Goal: Task Accomplishment & Management: Manage account settings

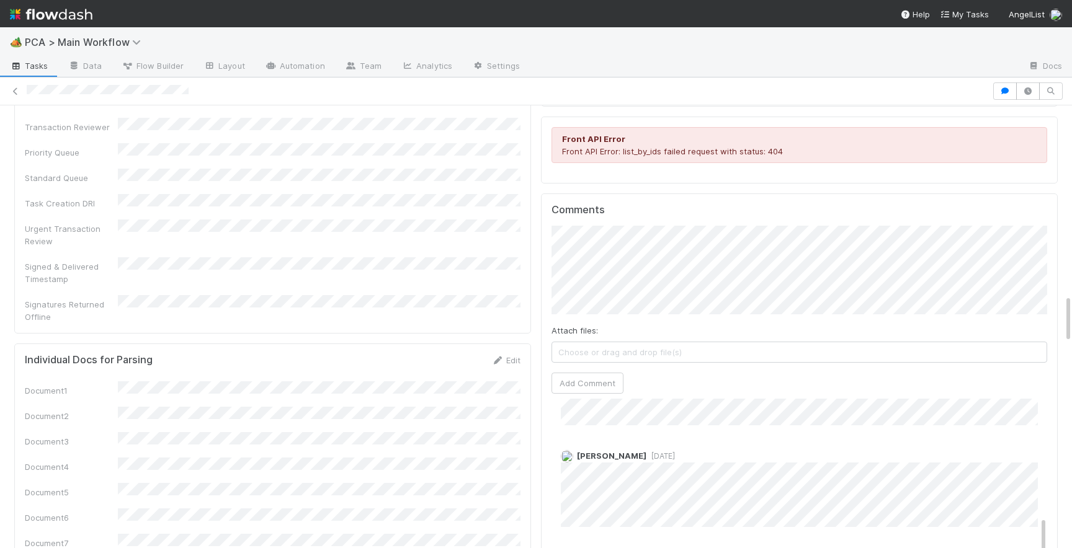
scroll to position [515, 0]
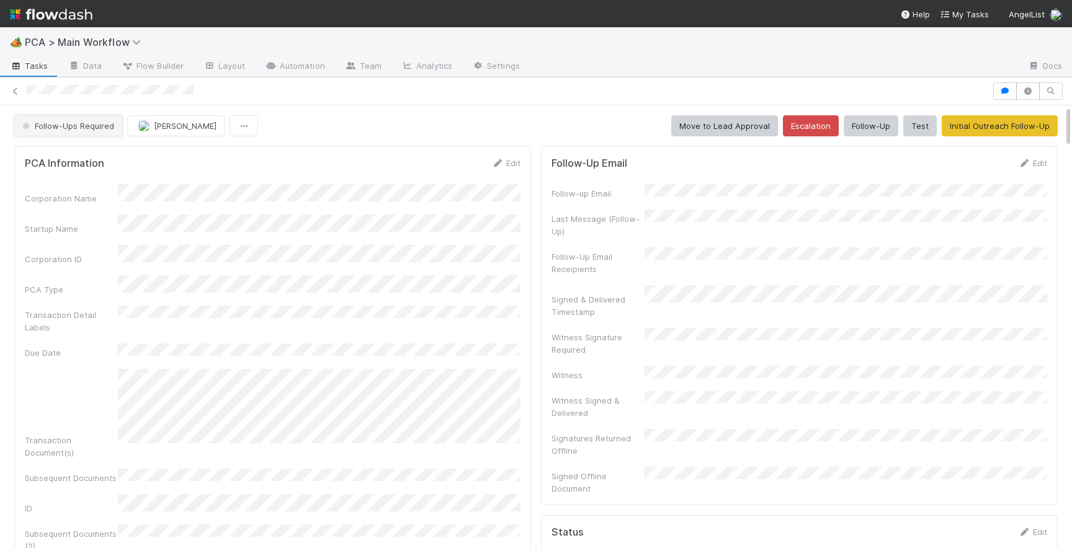
click at [56, 120] on button "Follow-Ups Required" at bounding box center [68, 125] width 108 height 21
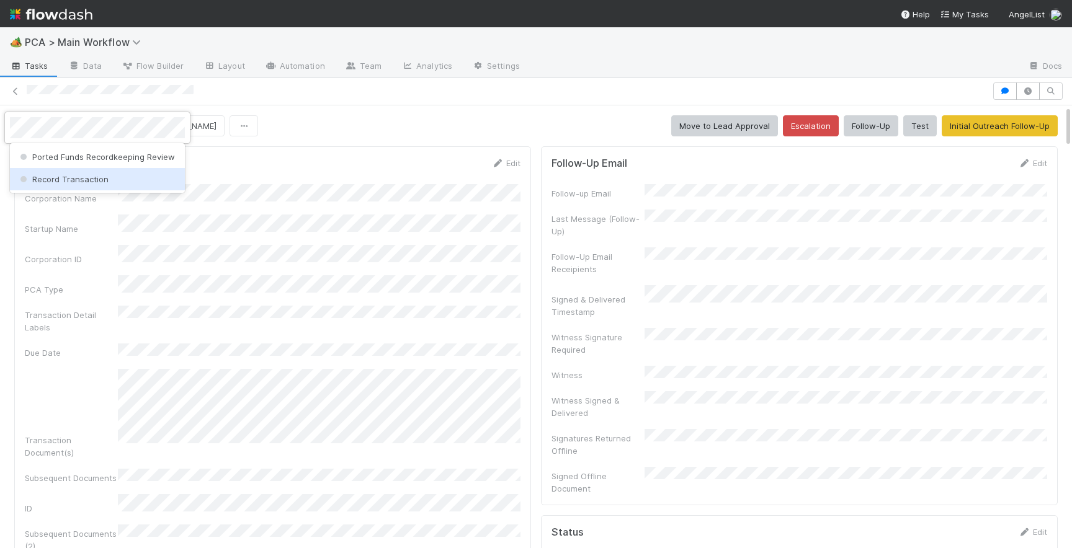
click at [73, 178] on span "Record Transaction" at bounding box center [62, 179] width 91 height 10
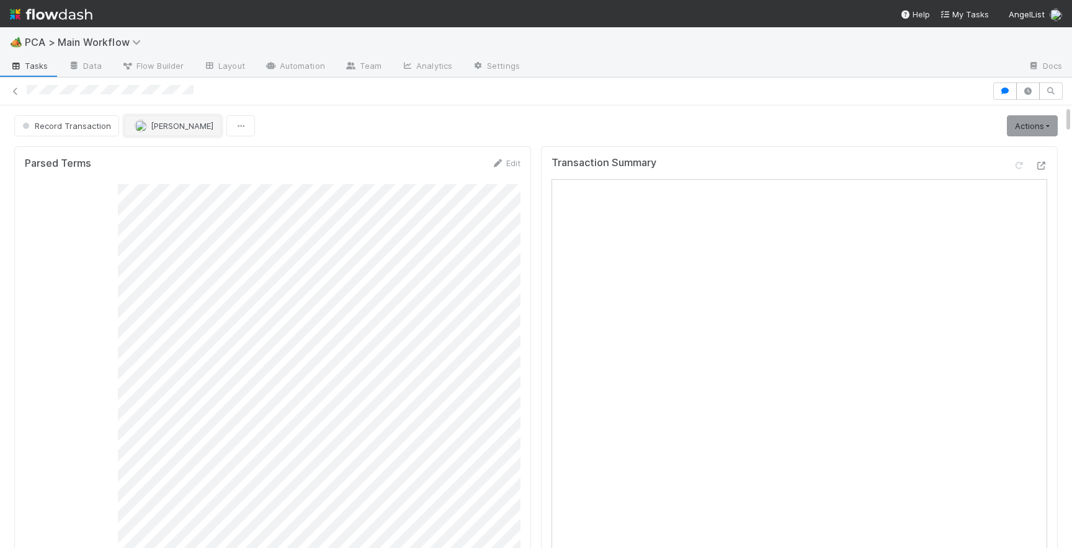
click at [176, 131] on button "[PERSON_NAME]" at bounding box center [172, 125] width 97 height 21
click at [176, 157] on span "Josh Tarr you" at bounding box center [181, 157] width 81 height 10
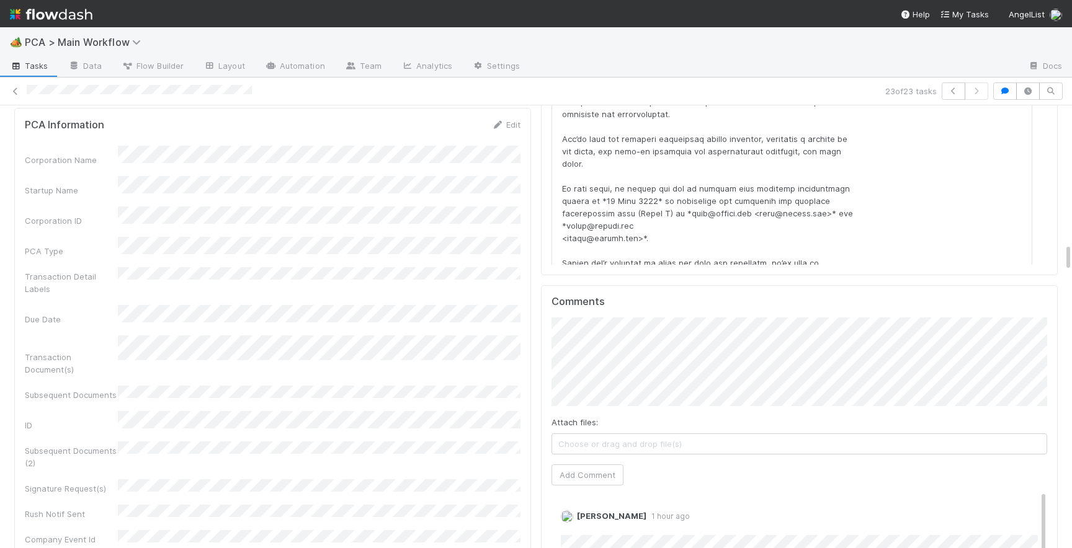
scroll to position [2159, 0]
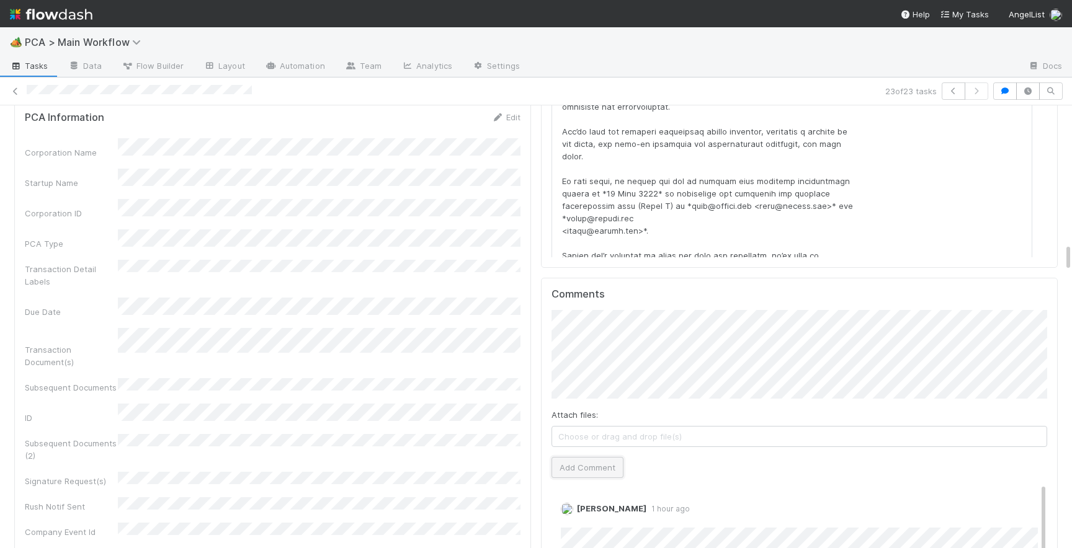
click at [573, 457] on button "Add Comment" at bounding box center [587, 467] width 72 height 21
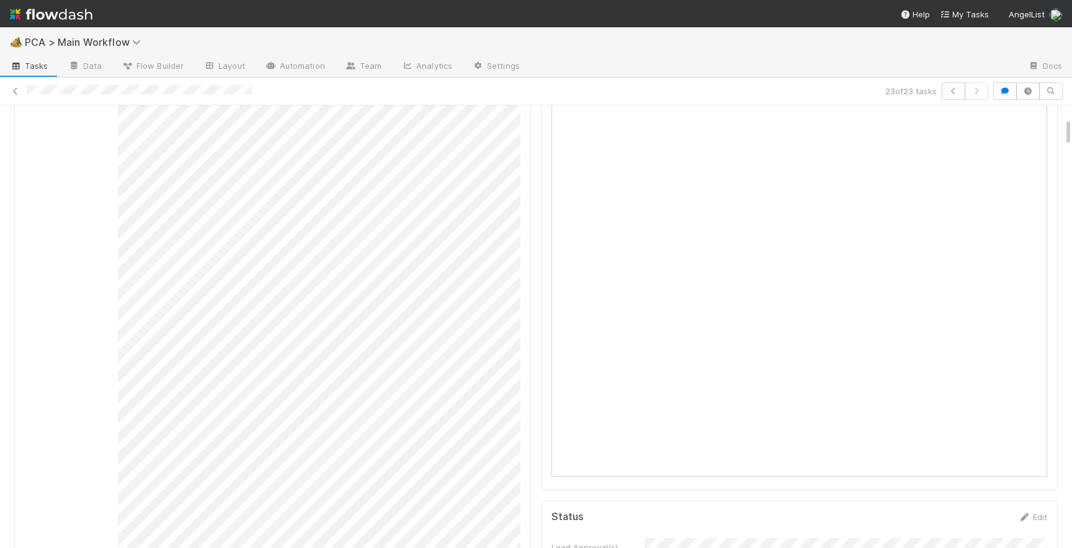
scroll to position [0, 0]
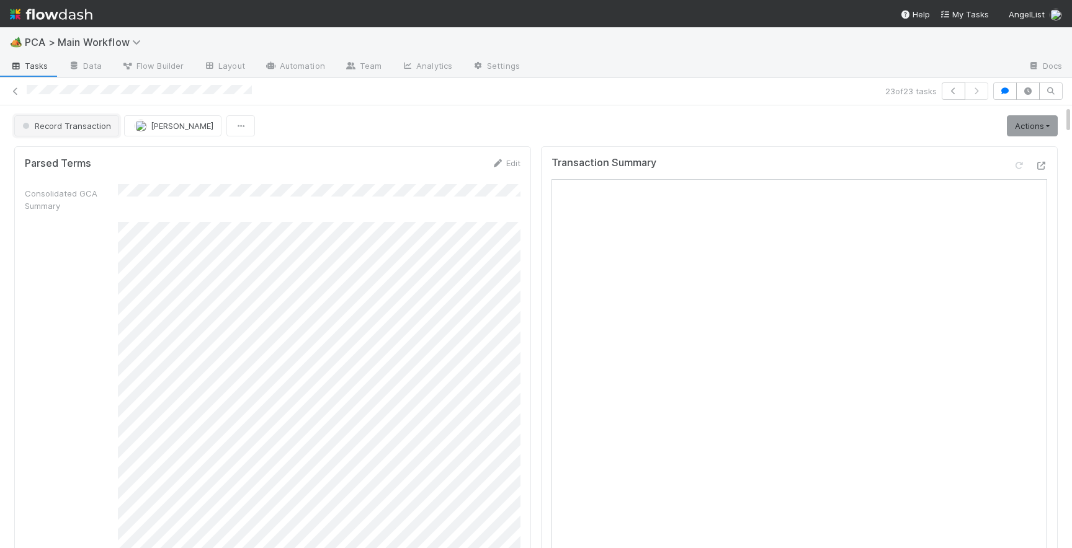
click at [69, 130] on span "Record Transaction" at bounding box center [65, 126] width 91 height 10
click at [77, 155] on div "RTBS" at bounding box center [97, 157] width 175 height 22
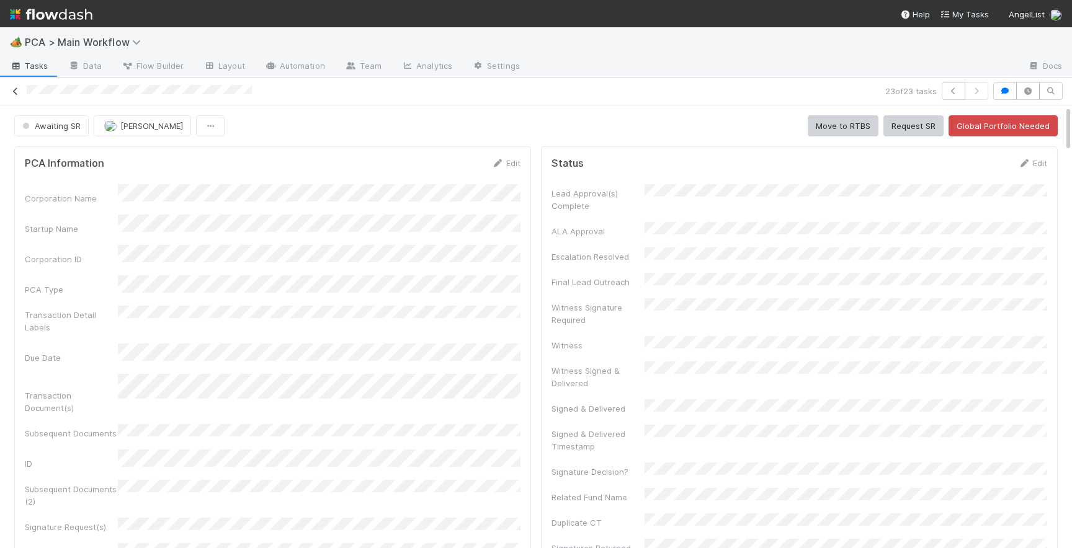
click at [14, 91] on icon at bounding box center [15, 91] width 12 height 8
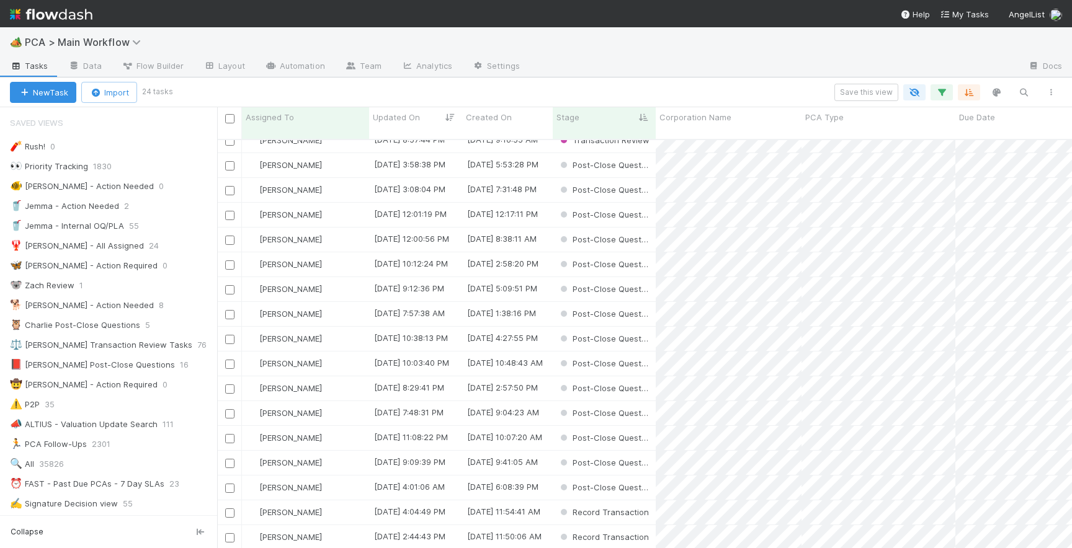
scroll to position [177, 0]
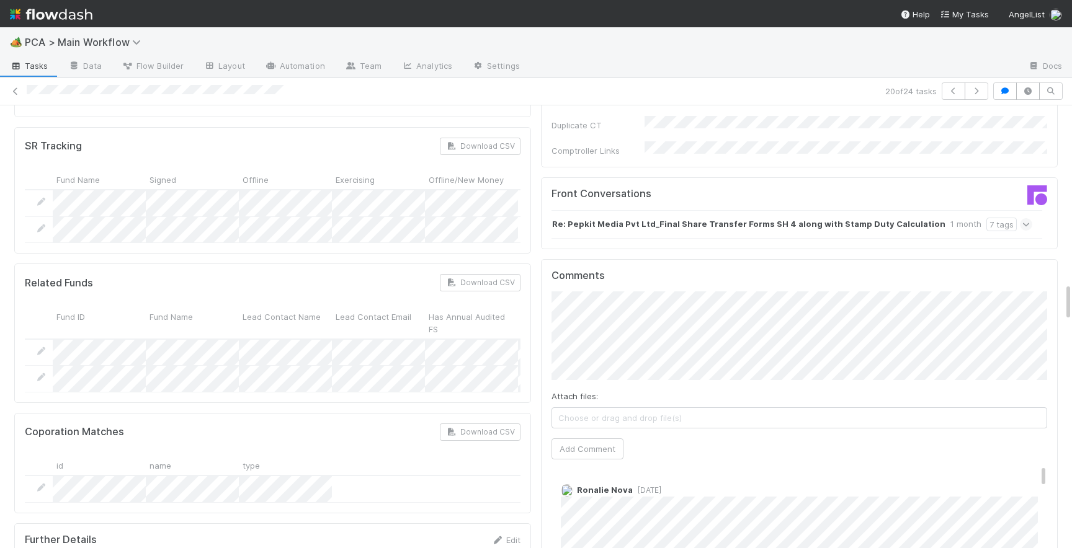
click at [643, 486] on span "[DATE]" at bounding box center [647, 490] width 29 height 9
click at [605, 438] on button "Add Comment" at bounding box center [587, 448] width 72 height 21
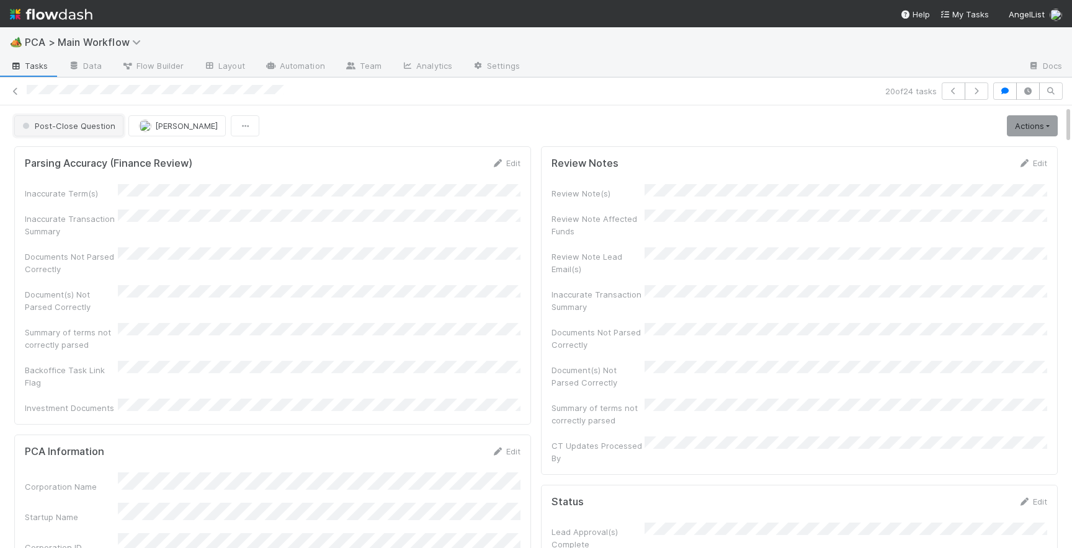
click at [91, 127] on span "Post-Close Question" at bounding box center [68, 126] width 96 height 10
click at [103, 180] on span "Record Transaction" at bounding box center [62, 179] width 91 height 10
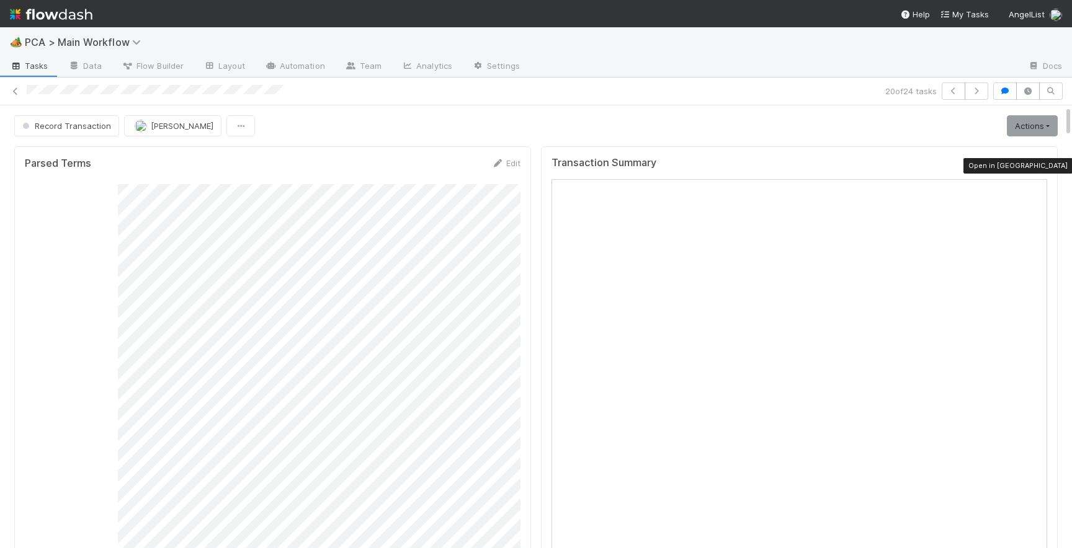
click at [1042, 164] on icon at bounding box center [1040, 166] width 12 height 8
click at [162, 121] on span "[PERSON_NAME]" at bounding box center [182, 126] width 63 height 10
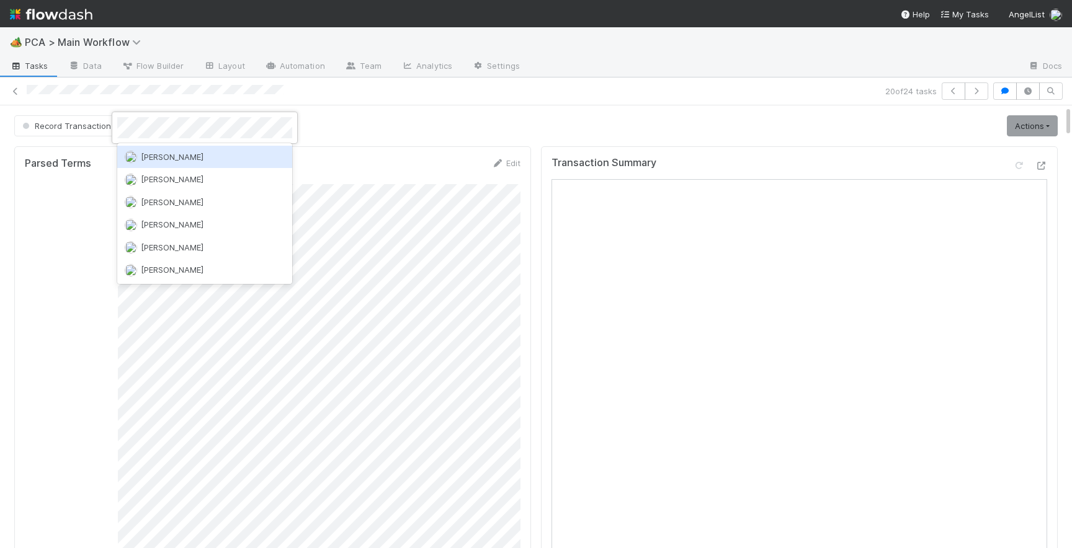
click at [172, 162] on div "[PERSON_NAME]" at bounding box center [204, 157] width 175 height 22
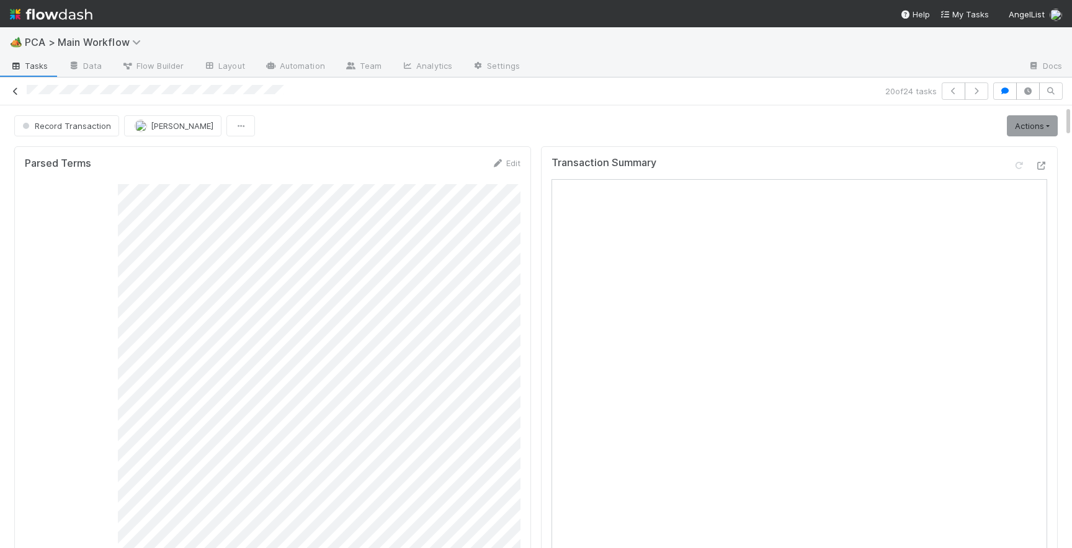
click at [16, 89] on icon at bounding box center [15, 91] width 12 height 8
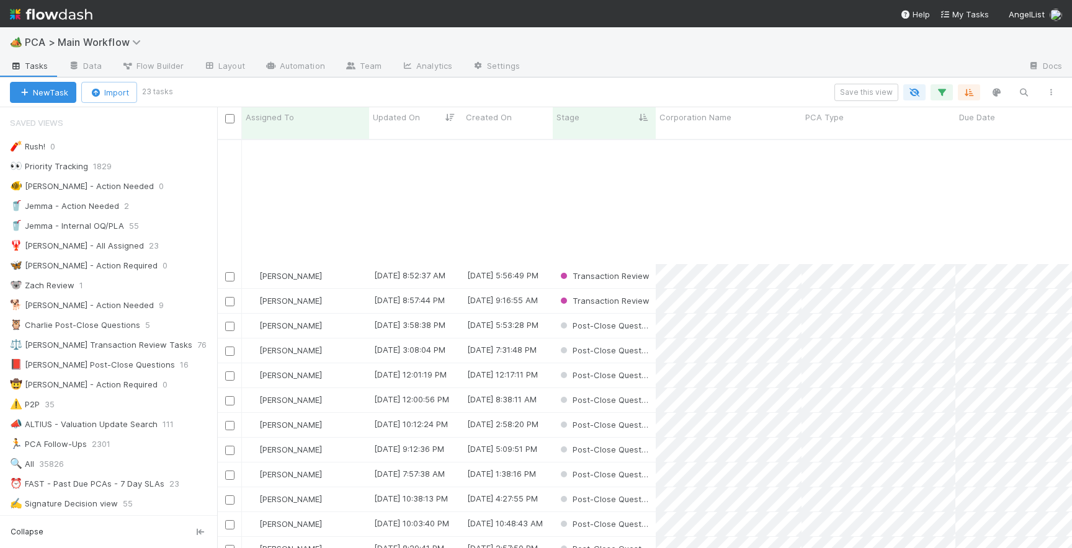
scroll to position [153, 0]
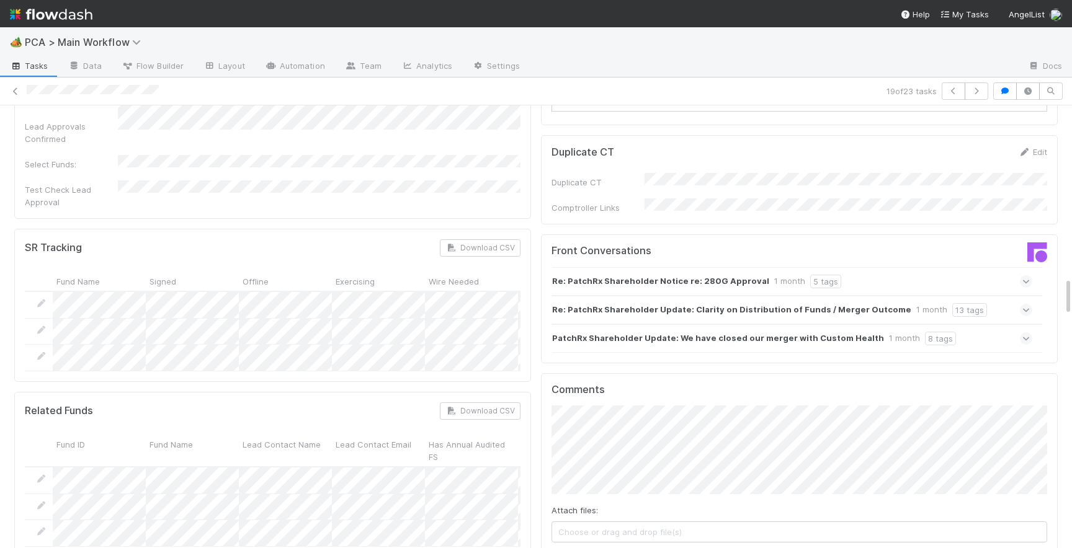
scroll to position [2012, 0]
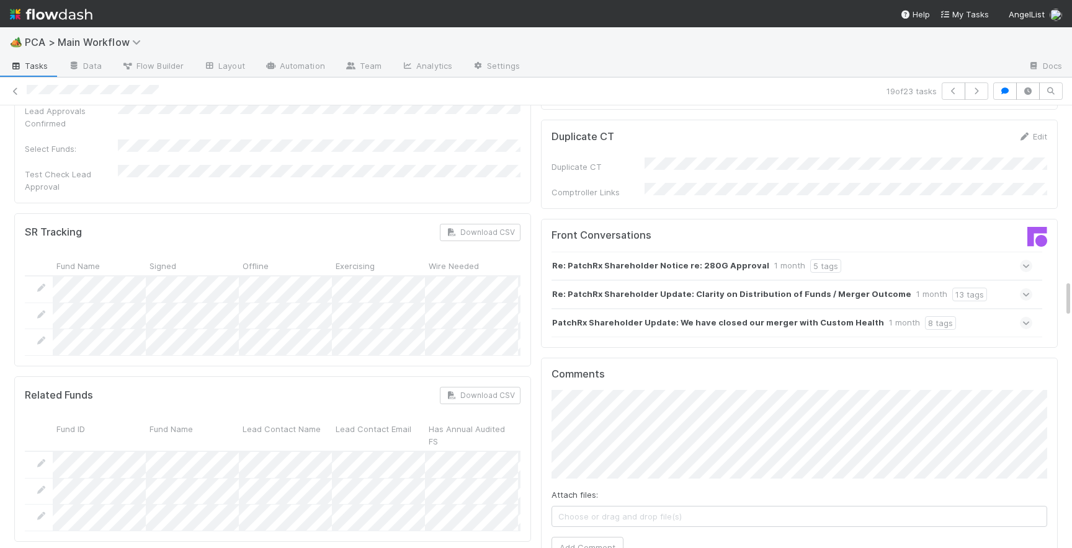
click at [1026, 288] on icon at bounding box center [1026, 294] width 8 height 12
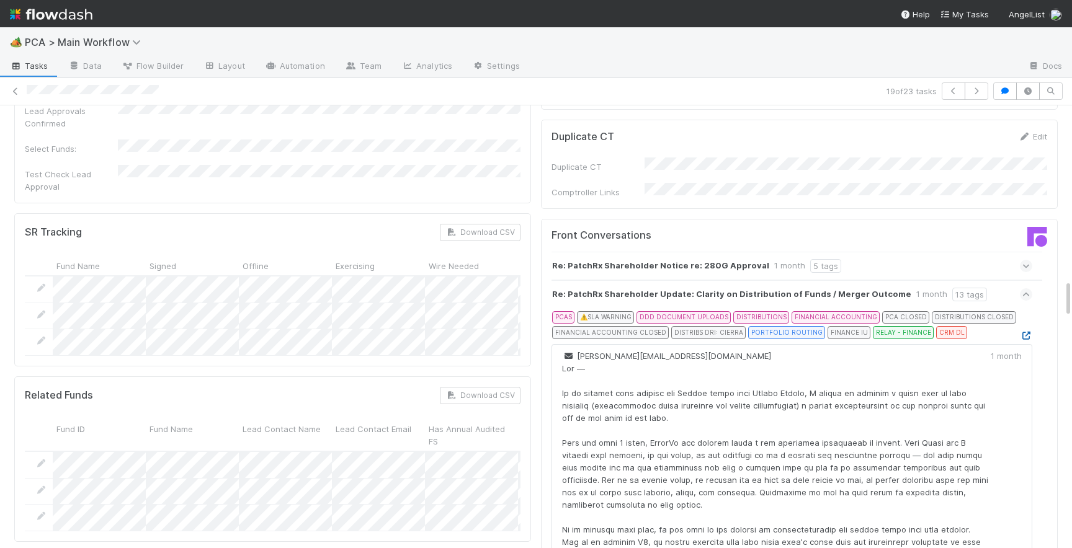
click at [1026, 332] on icon at bounding box center [1026, 336] width 12 height 8
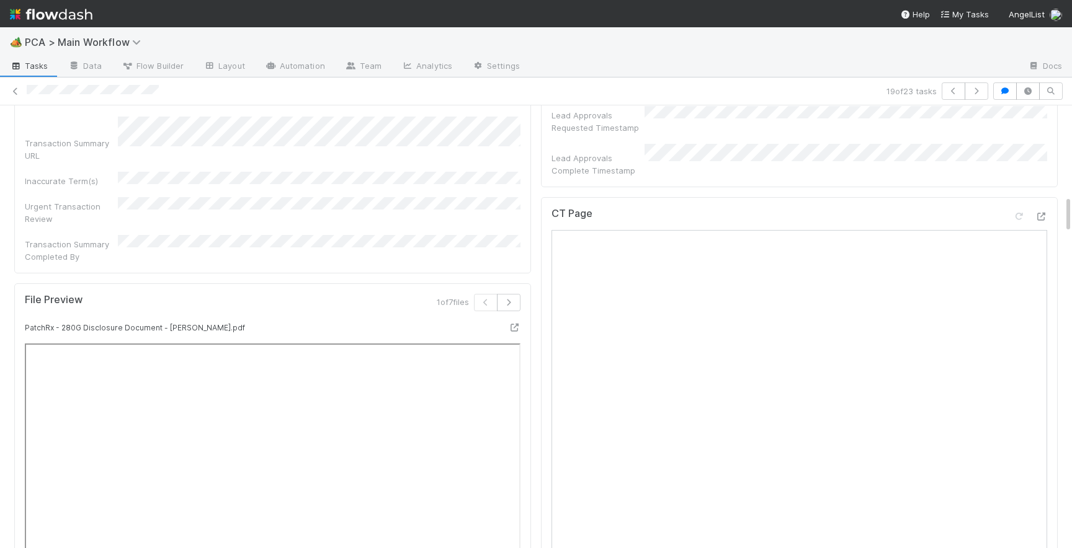
scroll to position [1003, 0]
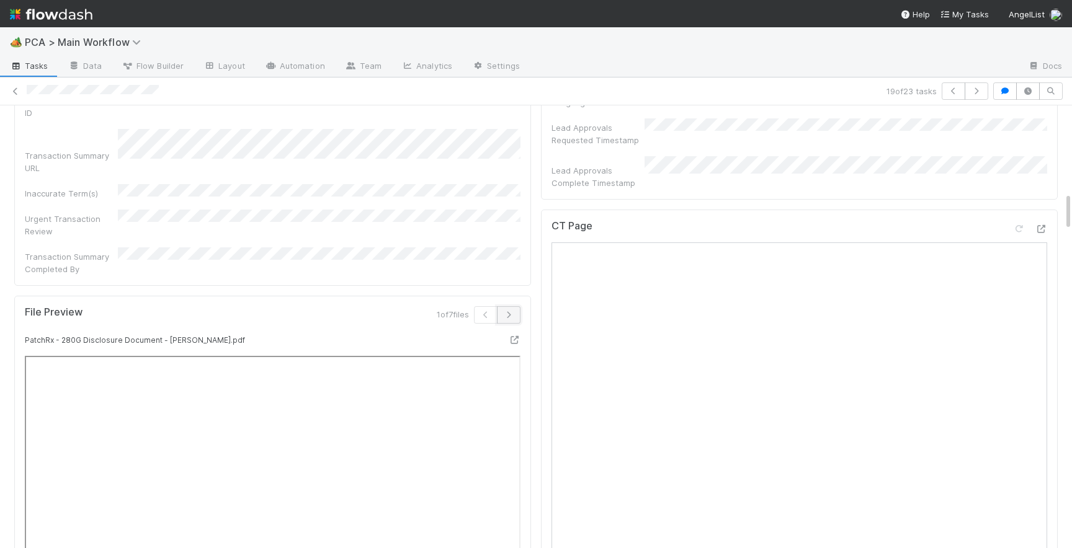
click at [510, 311] on icon "button" at bounding box center [508, 314] width 12 height 7
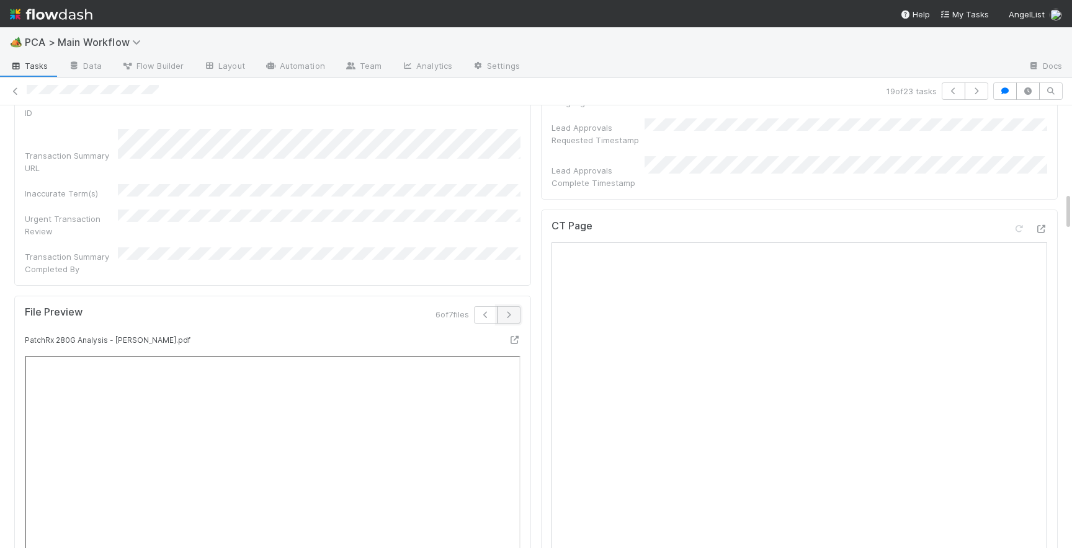
click at [510, 311] on icon "button" at bounding box center [508, 314] width 12 height 7
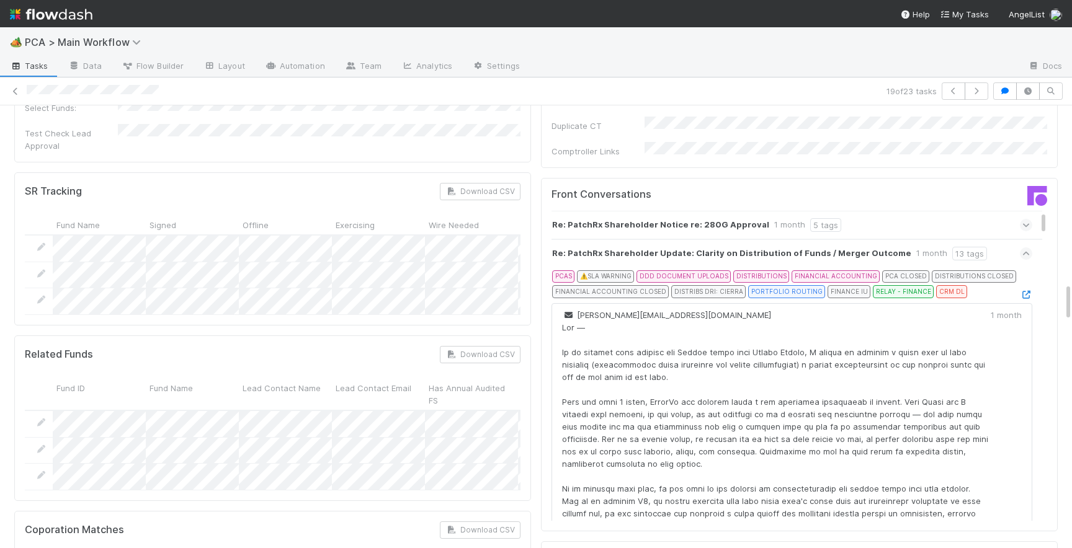
scroll to position [2055, 0]
click at [1023, 246] on icon at bounding box center [1026, 252] width 8 height 12
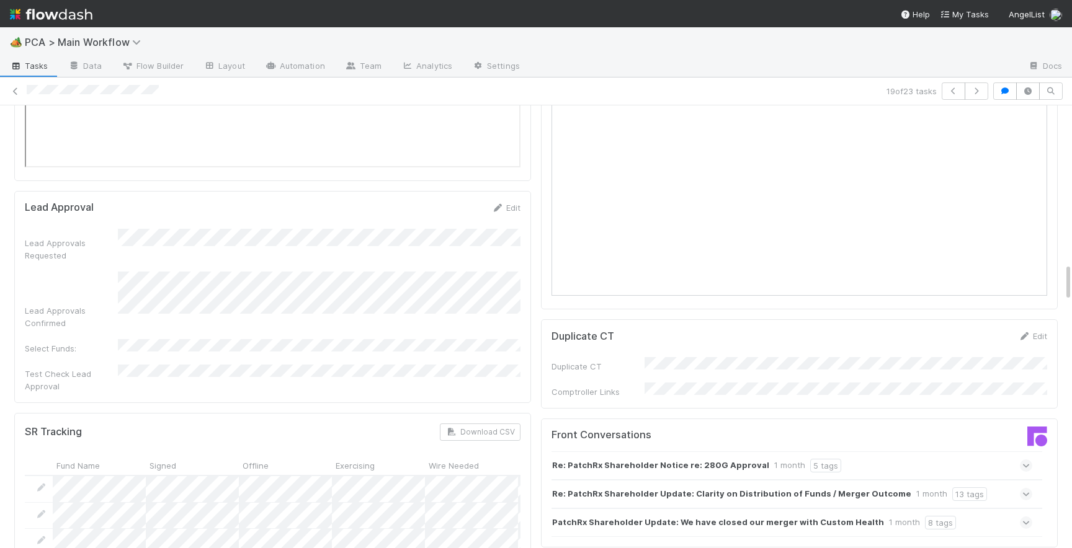
scroll to position [1825, 0]
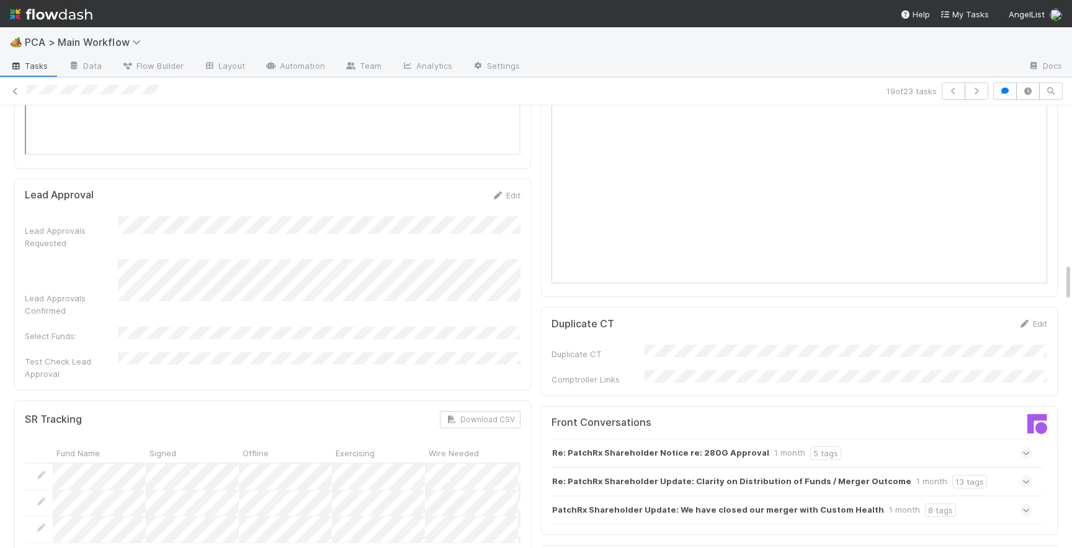
click at [1031, 504] on span at bounding box center [1026, 510] width 12 height 12
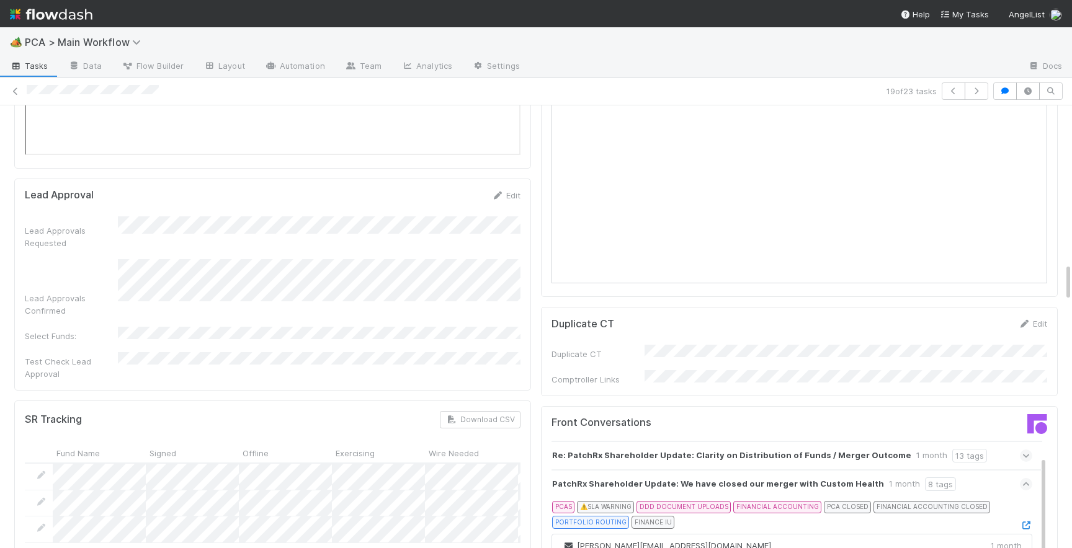
scroll to position [33, 0]
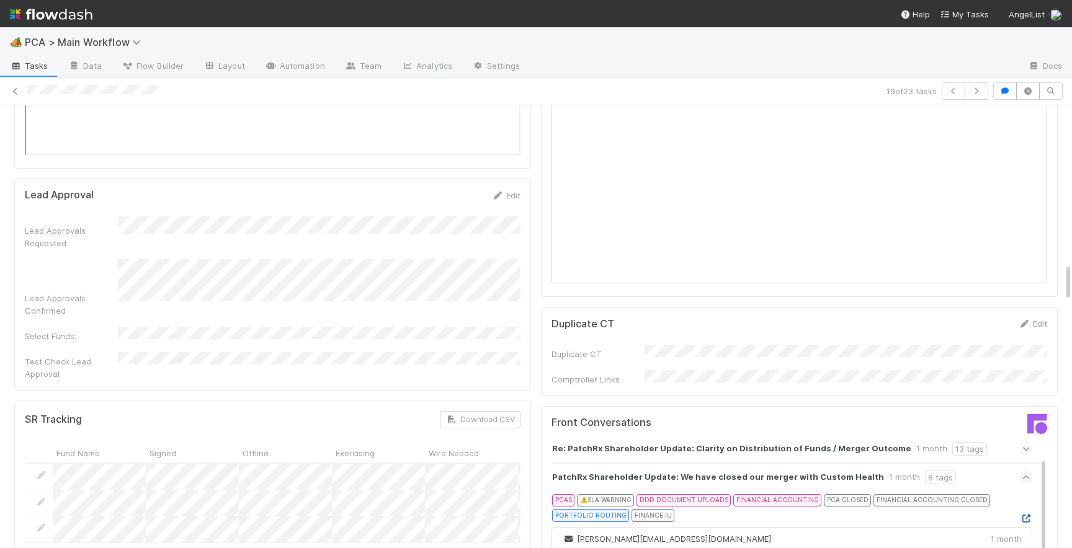
click at [1025, 515] on icon at bounding box center [1026, 519] width 12 height 8
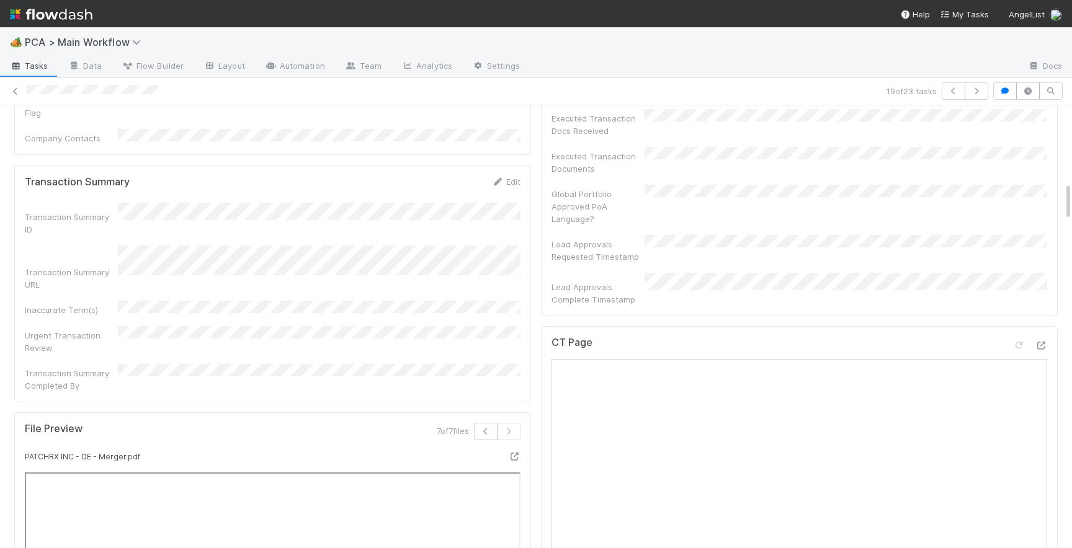
scroll to position [907, 0]
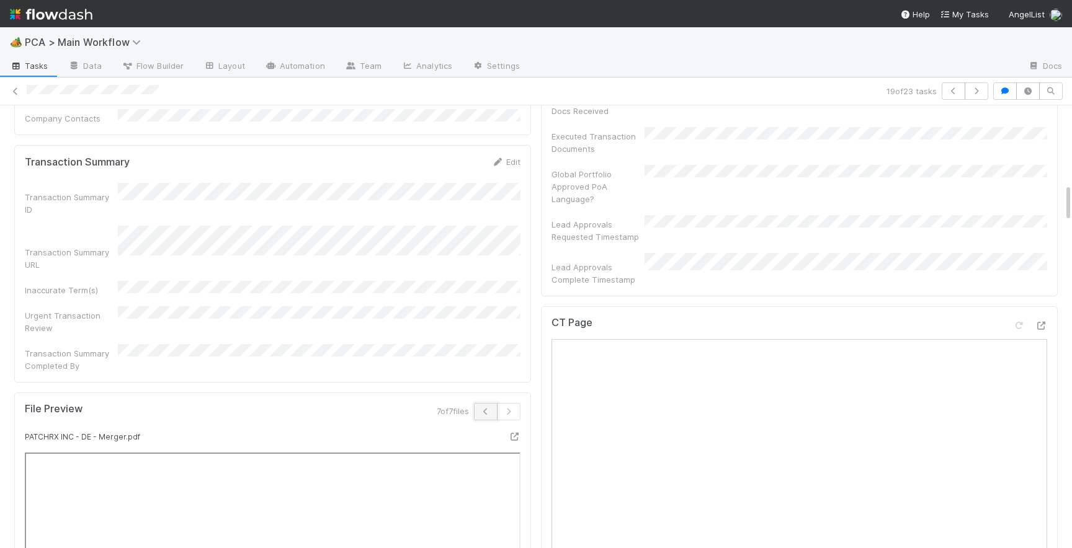
click at [481, 408] on icon "button" at bounding box center [485, 411] width 12 height 7
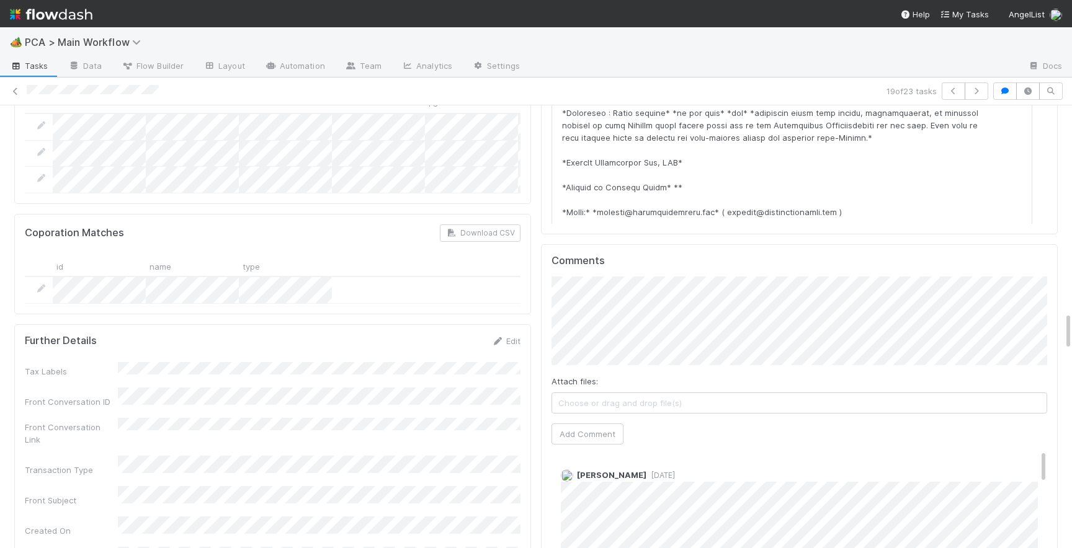
scroll to position [2323, 0]
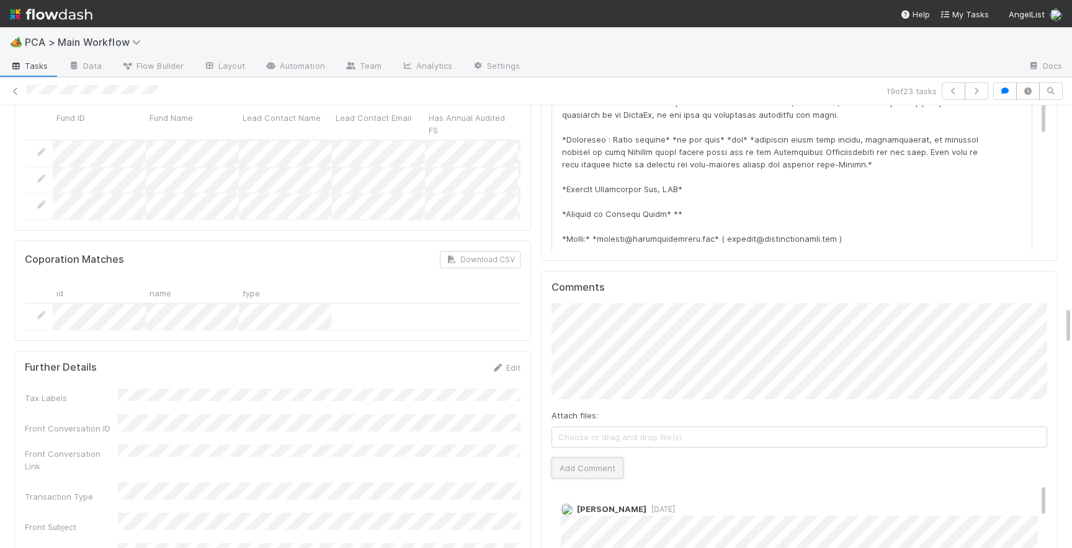
click at [577, 458] on button "Add Comment" at bounding box center [587, 468] width 72 height 21
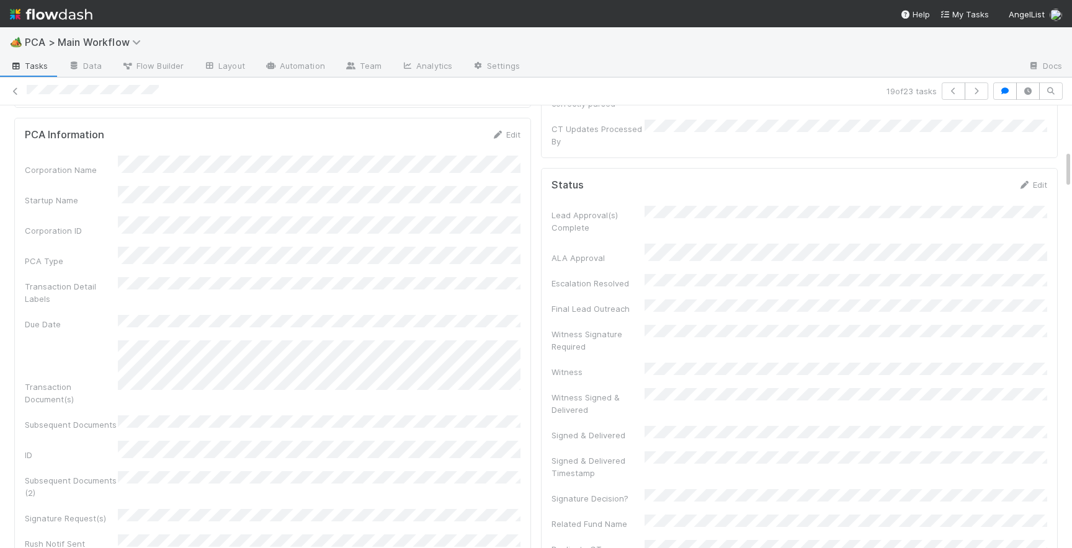
scroll to position [0, 0]
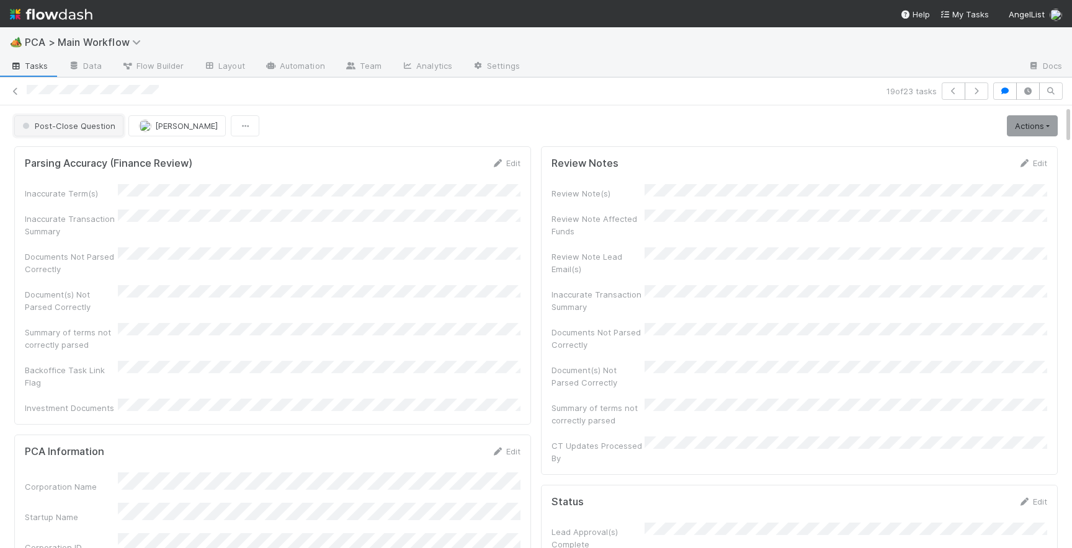
click at [89, 124] on span "Post-Close Question" at bounding box center [68, 126] width 96 height 10
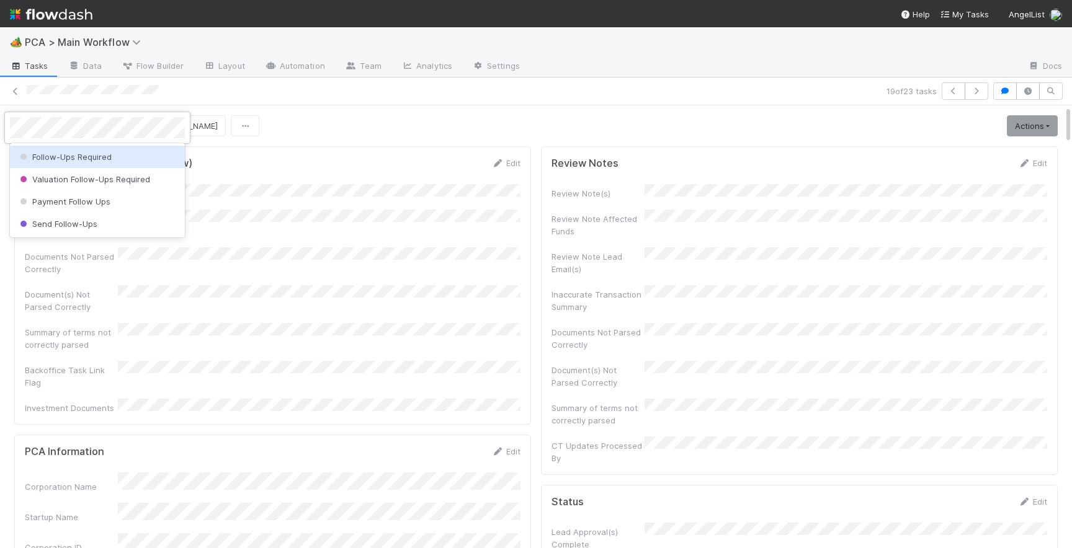
click at [109, 160] on span "Follow-Ups Required" at bounding box center [64, 157] width 94 height 10
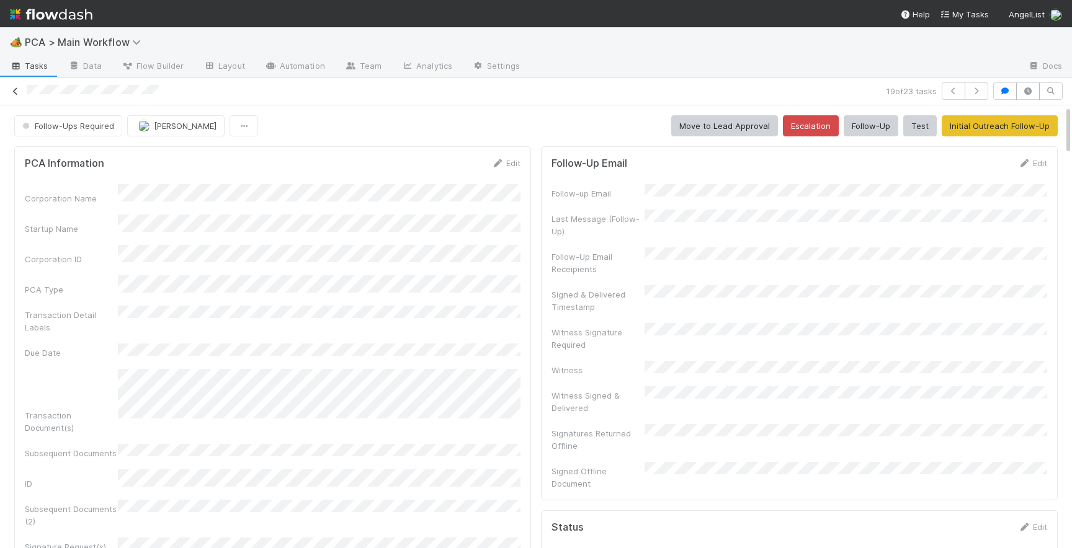
click at [18, 89] on icon at bounding box center [15, 91] width 12 height 8
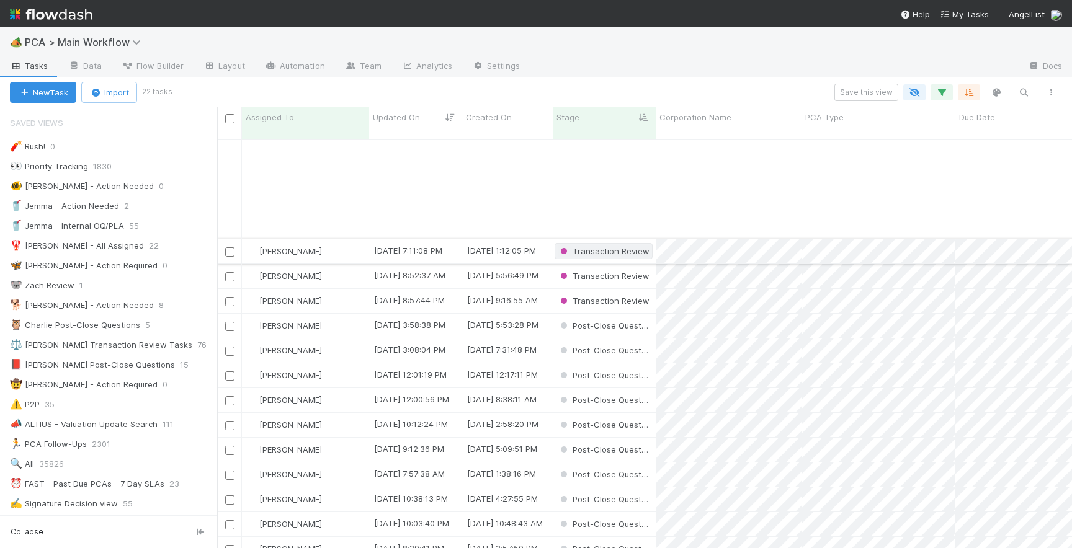
scroll to position [128, 0]
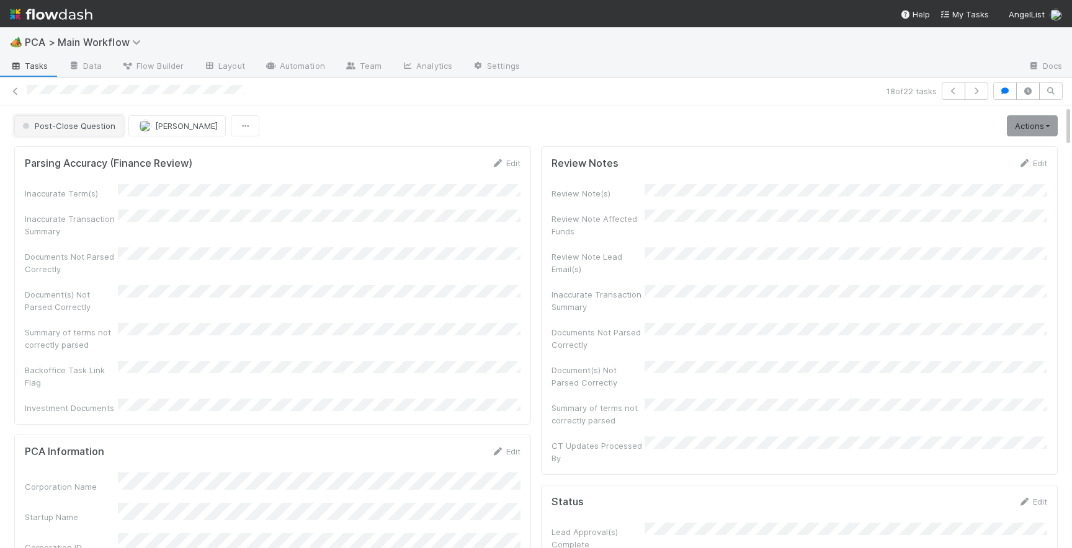
click at [88, 119] on button "Post-Close Question" at bounding box center [68, 125] width 109 height 21
click at [97, 157] on span "Internal - Open Question / Request" at bounding box center [92, 157] width 151 height 10
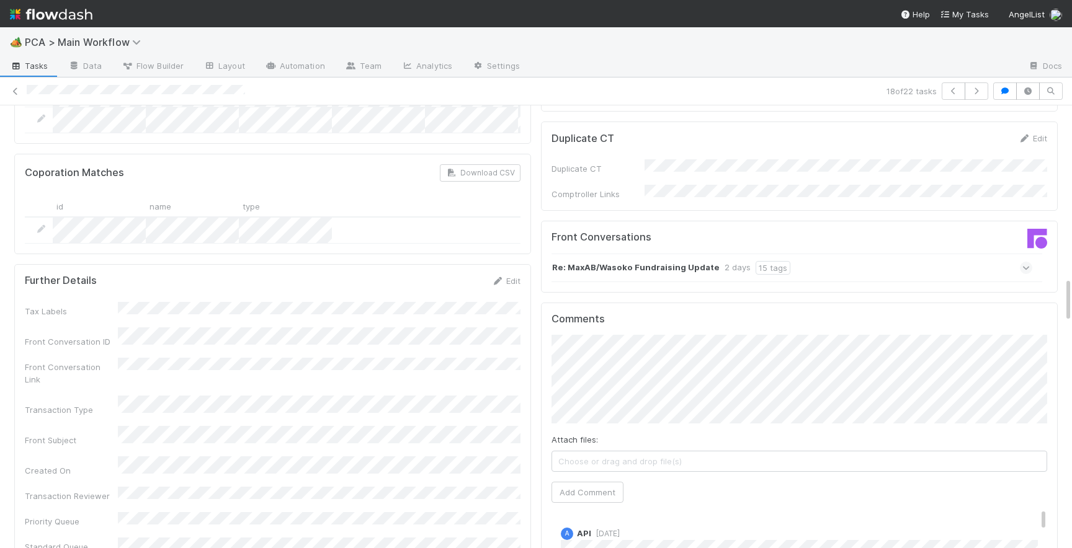
scroll to position [1794, 0]
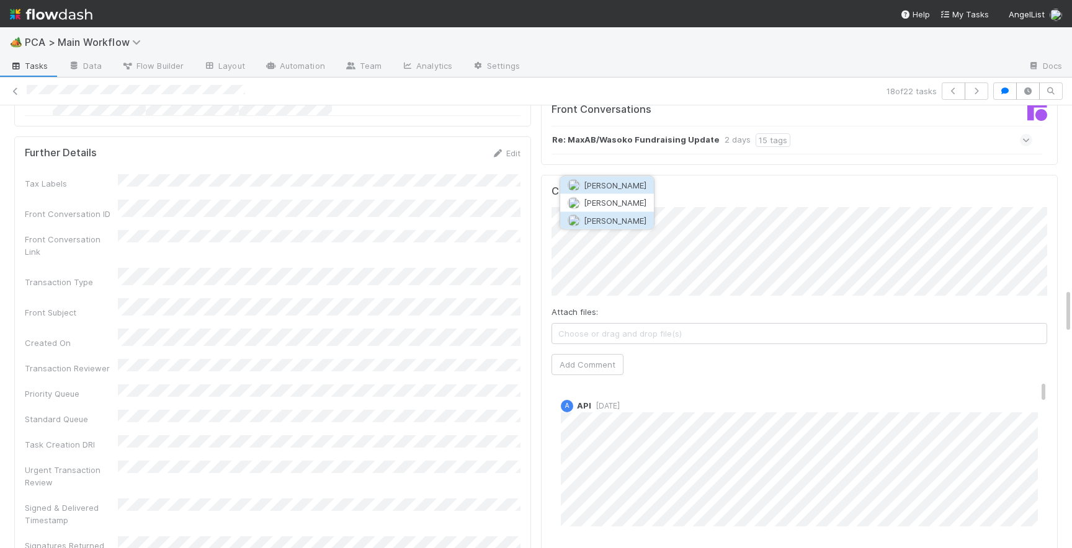
click at [605, 223] on span "[PERSON_NAME]" at bounding box center [615, 220] width 63 height 10
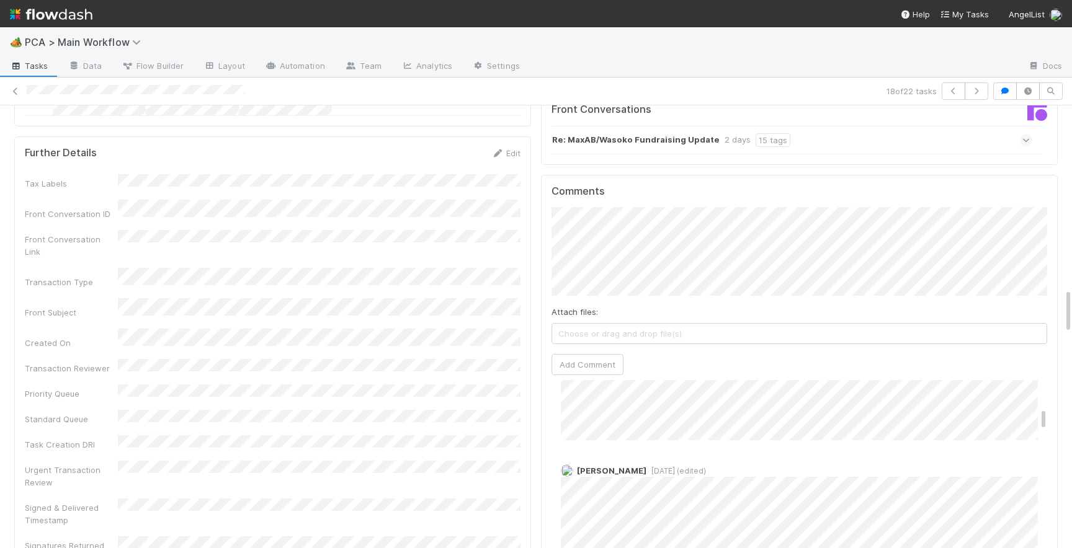
scroll to position [378, 0]
click at [608, 354] on button "Add Comment" at bounding box center [587, 364] width 72 height 21
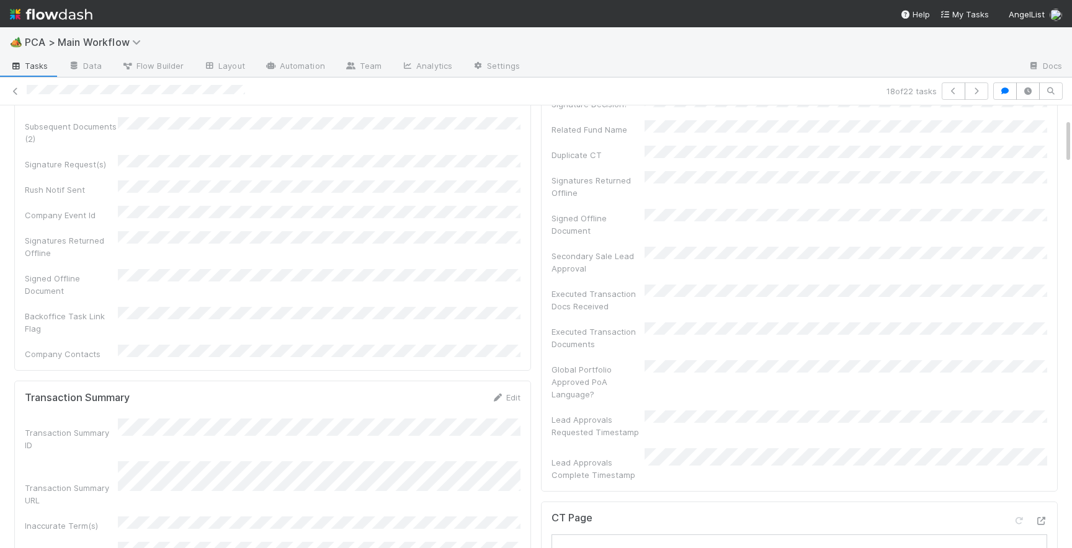
scroll to position [0, 0]
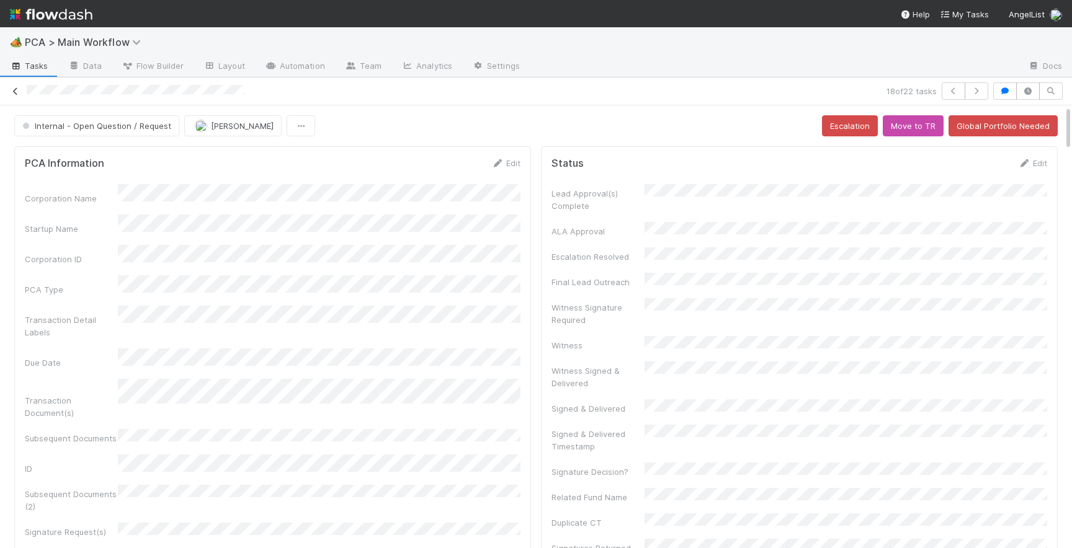
click at [14, 91] on icon at bounding box center [15, 91] width 12 height 8
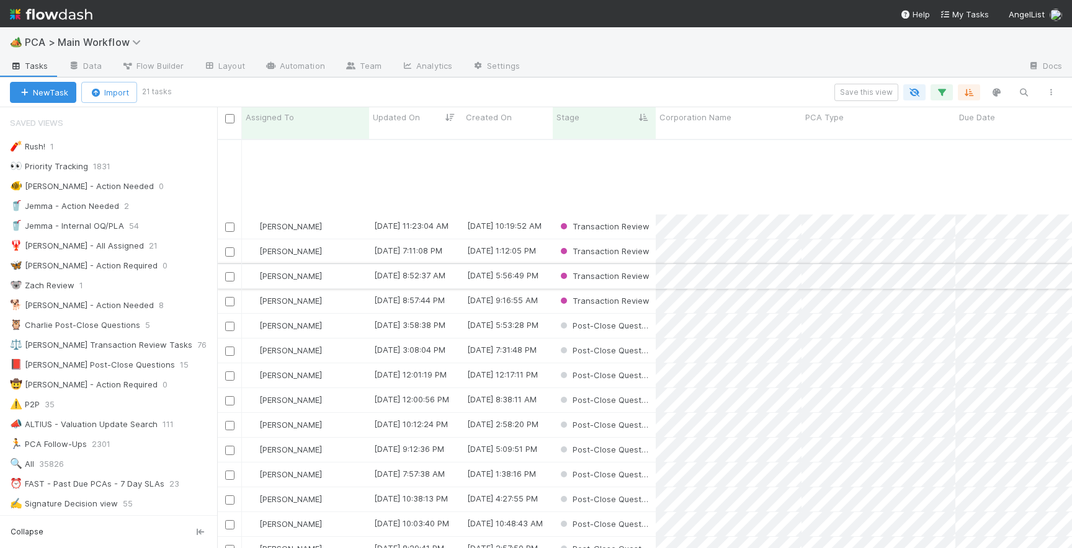
scroll to position [103, 0]
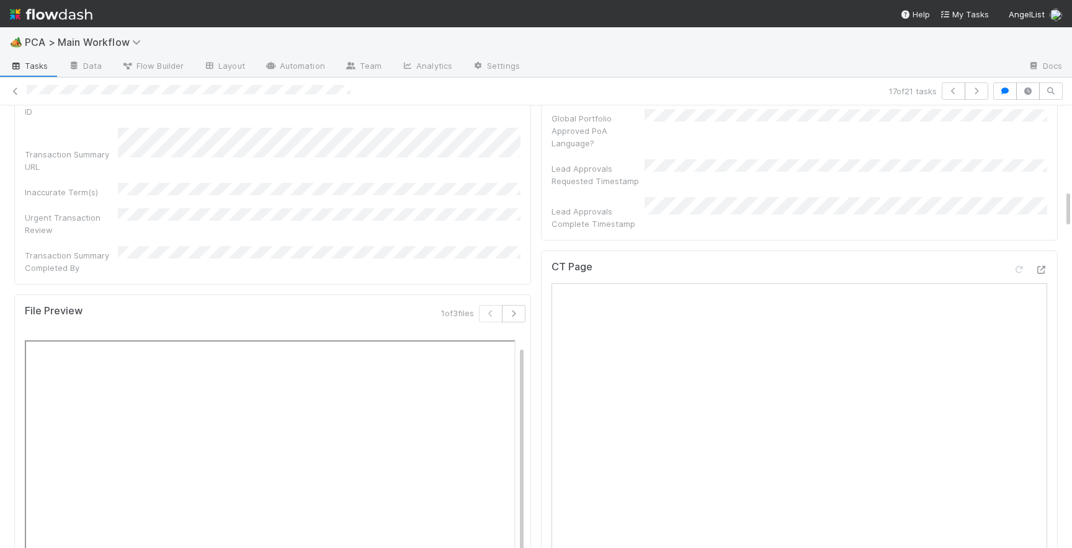
scroll to position [966, 0]
click at [512, 306] on button "button" at bounding box center [514, 314] width 24 height 17
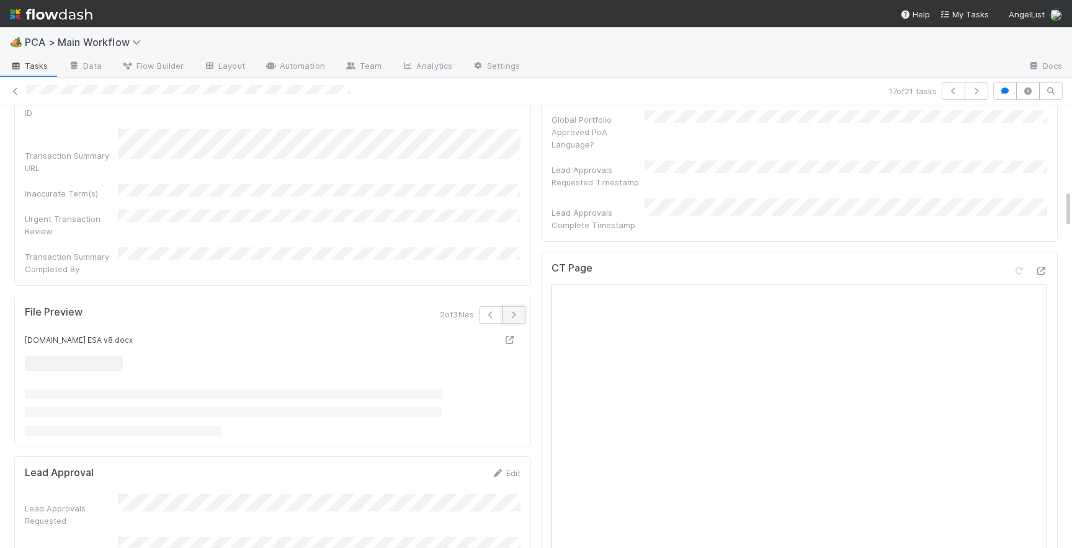
scroll to position [0, 0]
click at [512, 306] on button "button" at bounding box center [514, 314] width 24 height 17
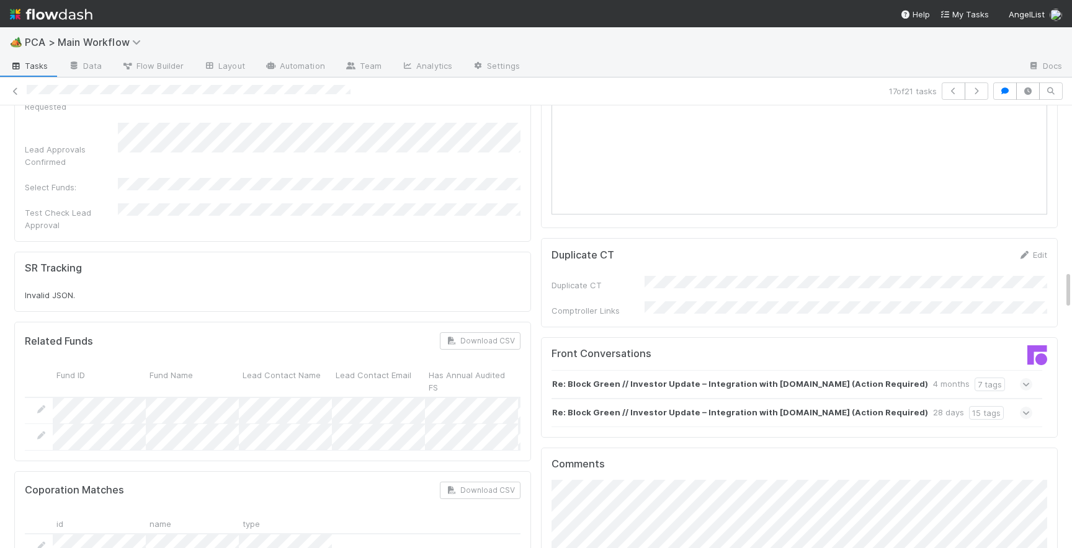
scroll to position [1910, 0]
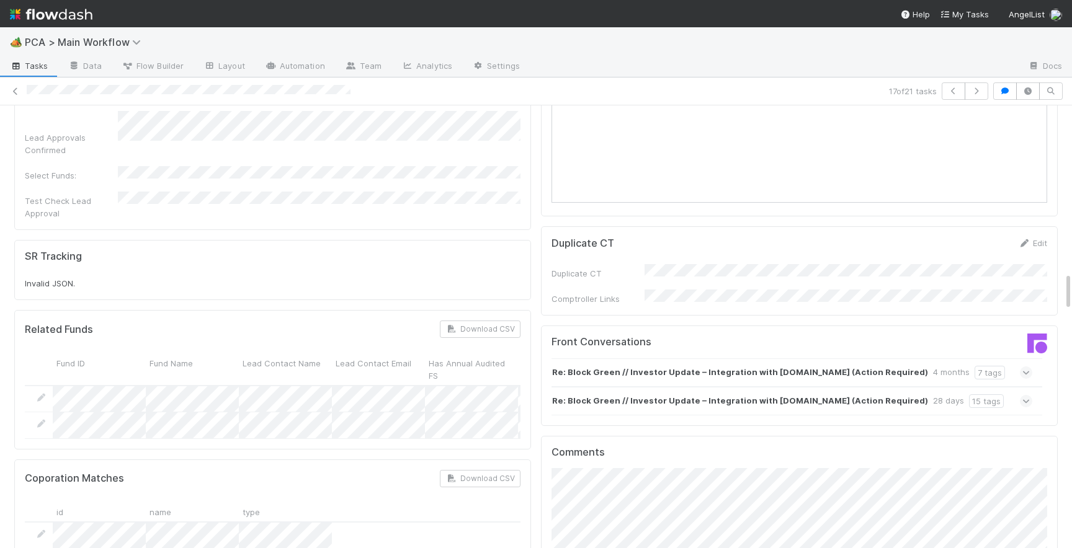
click at [1025, 367] on icon at bounding box center [1026, 373] width 8 height 12
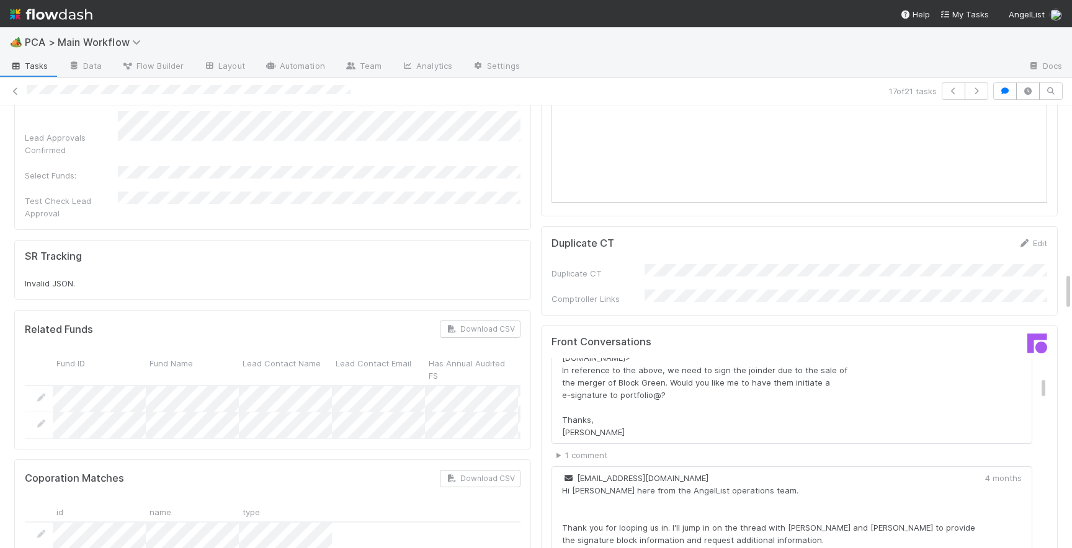
scroll to position [0, 0]
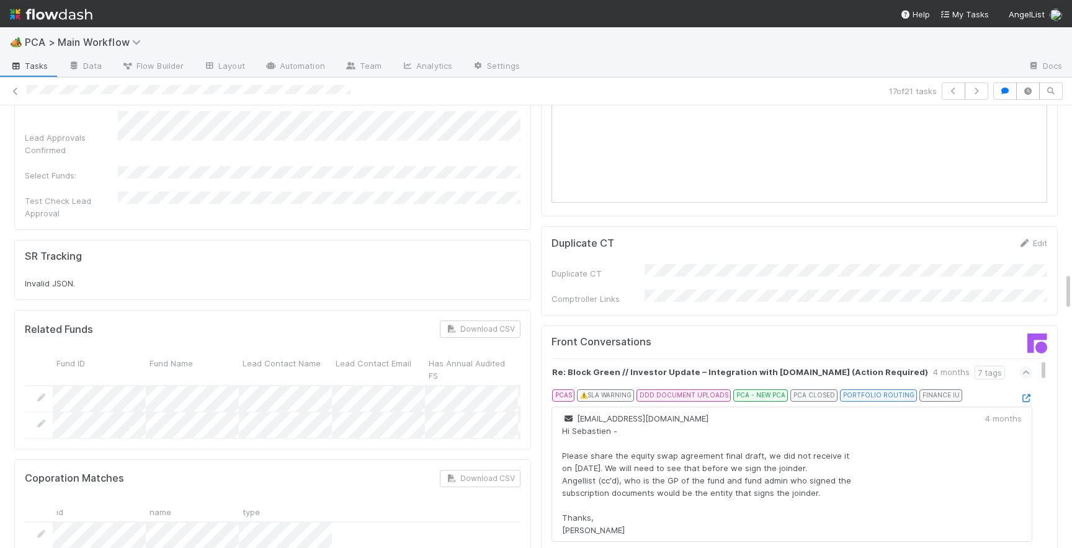
click at [1028, 367] on icon at bounding box center [1026, 373] width 8 height 12
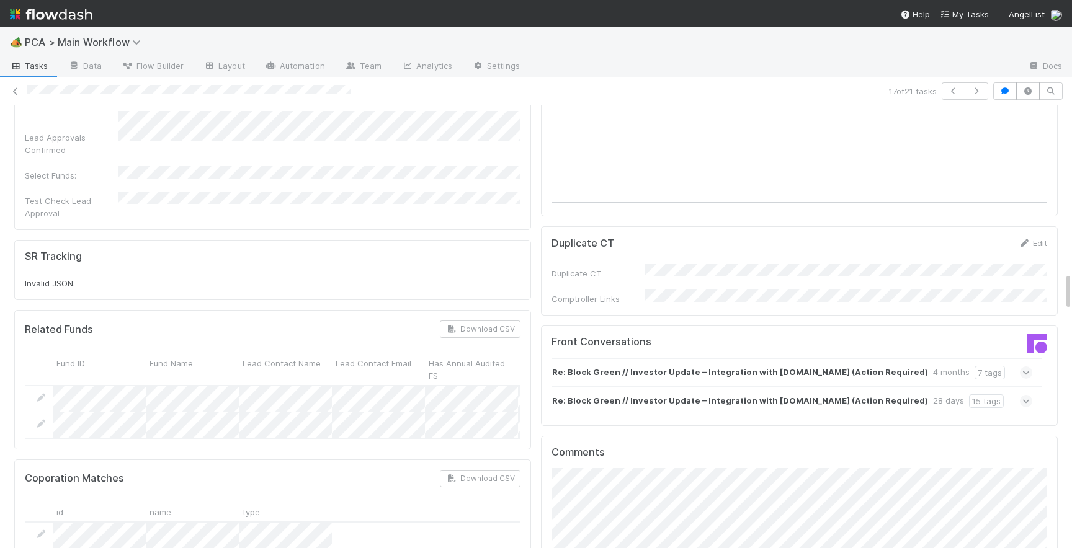
click at [1025, 395] on icon at bounding box center [1026, 401] width 8 height 12
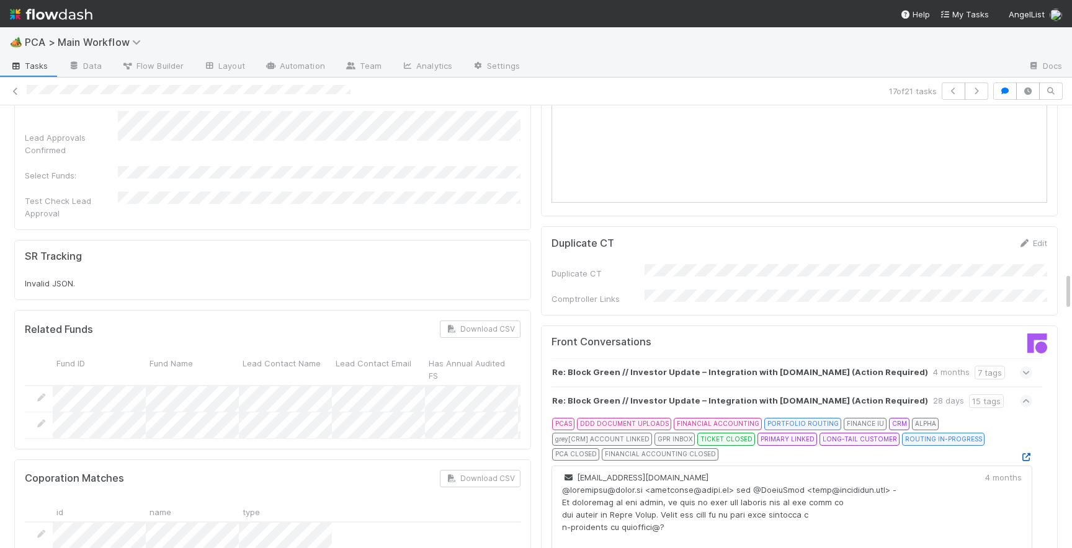
click at [1028, 453] on icon at bounding box center [1026, 457] width 12 height 8
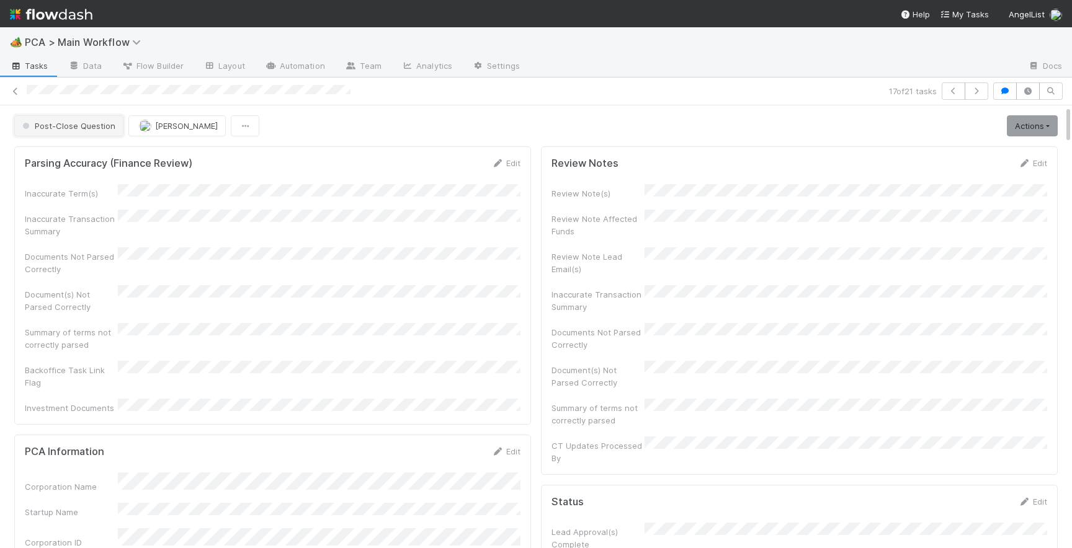
click at [96, 127] on span "Post-Close Question" at bounding box center [68, 126] width 96 height 10
click at [99, 156] on span "Internal - Open Question / Request" at bounding box center [92, 157] width 151 height 10
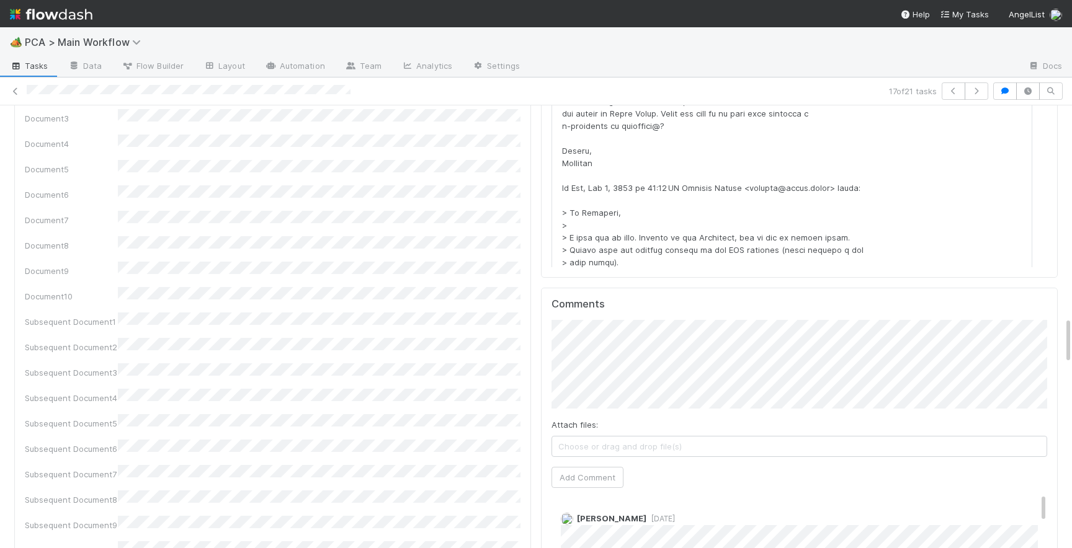
scroll to position [1986, 0]
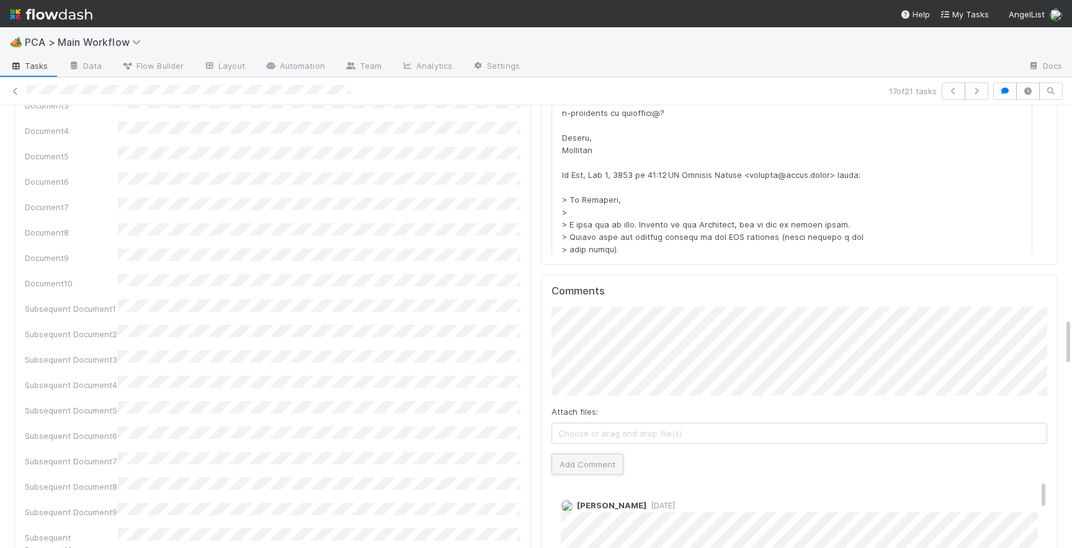
click at [583, 454] on button "Add Comment" at bounding box center [587, 464] width 72 height 21
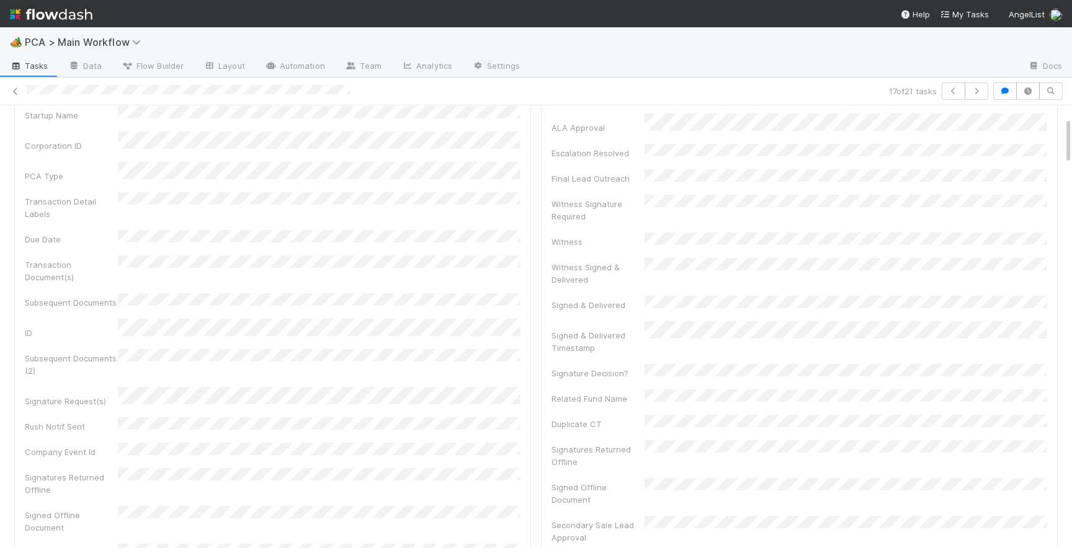
scroll to position [0, 0]
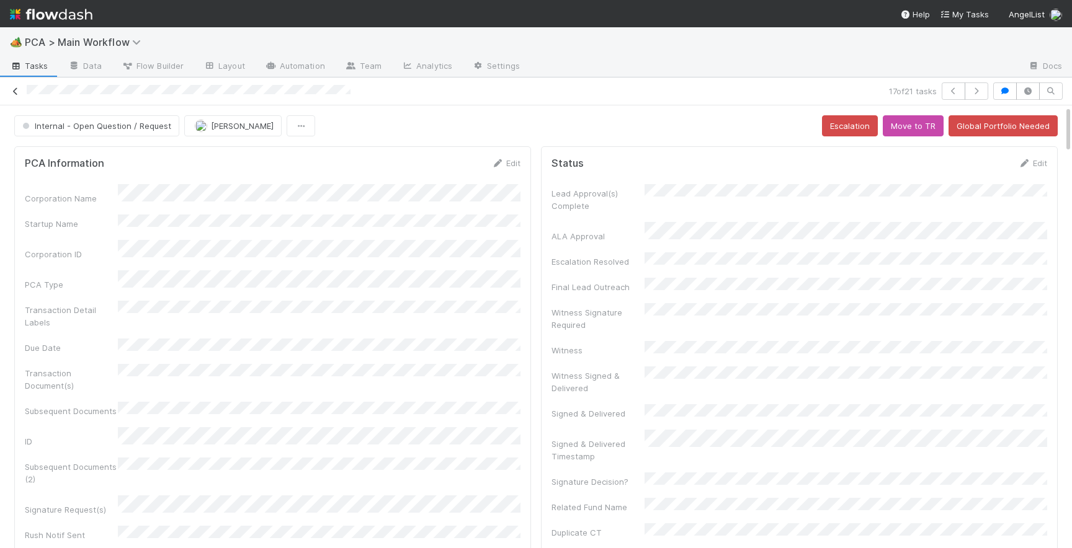
click at [17, 92] on icon at bounding box center [15, 91] width 12 height 8
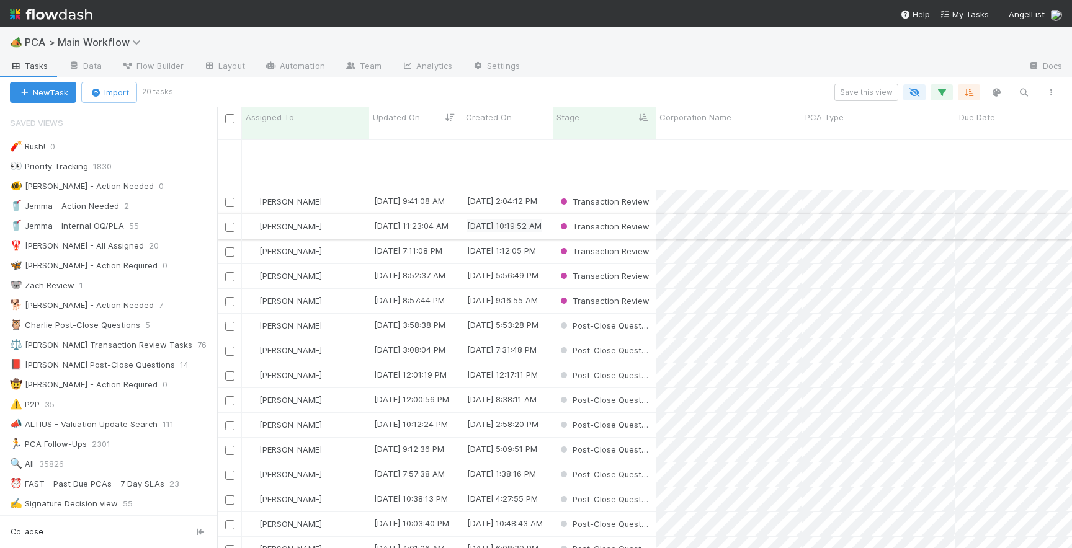
scroll to position [78, 0]
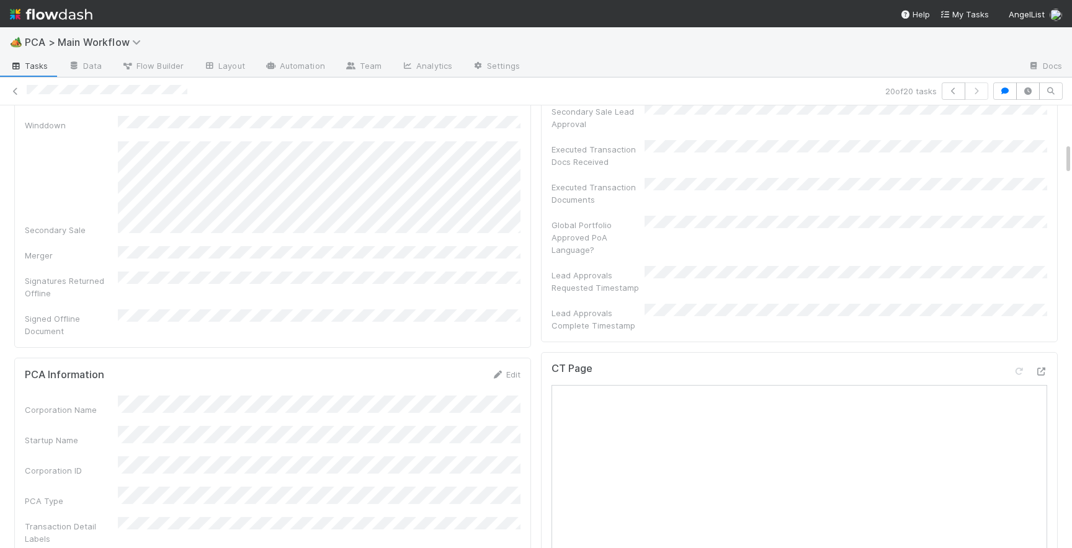
scroll to position [559, 0]
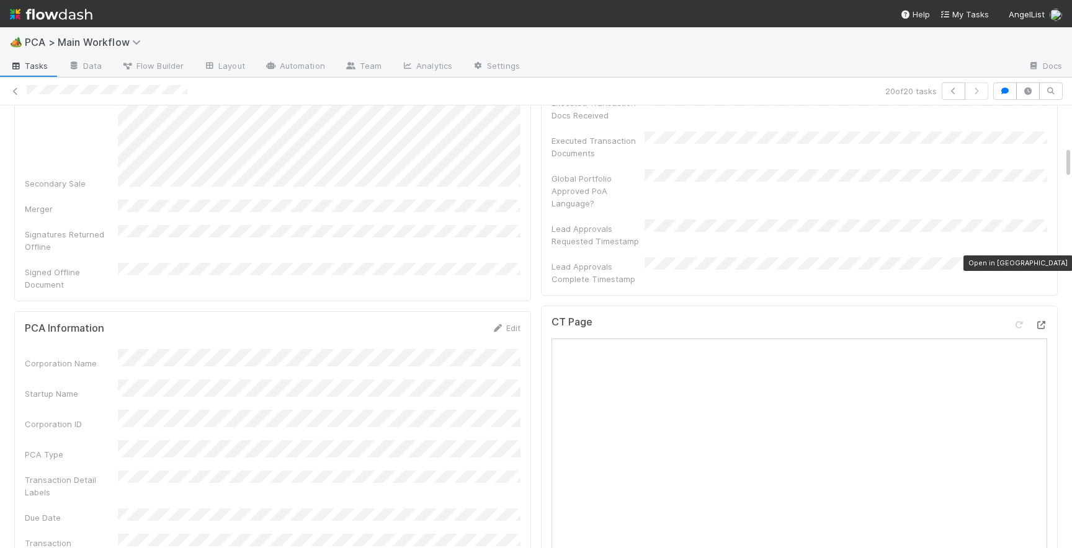
click at [1043, 321] on icon at bounding box center [1040, 325] width 12 height 8
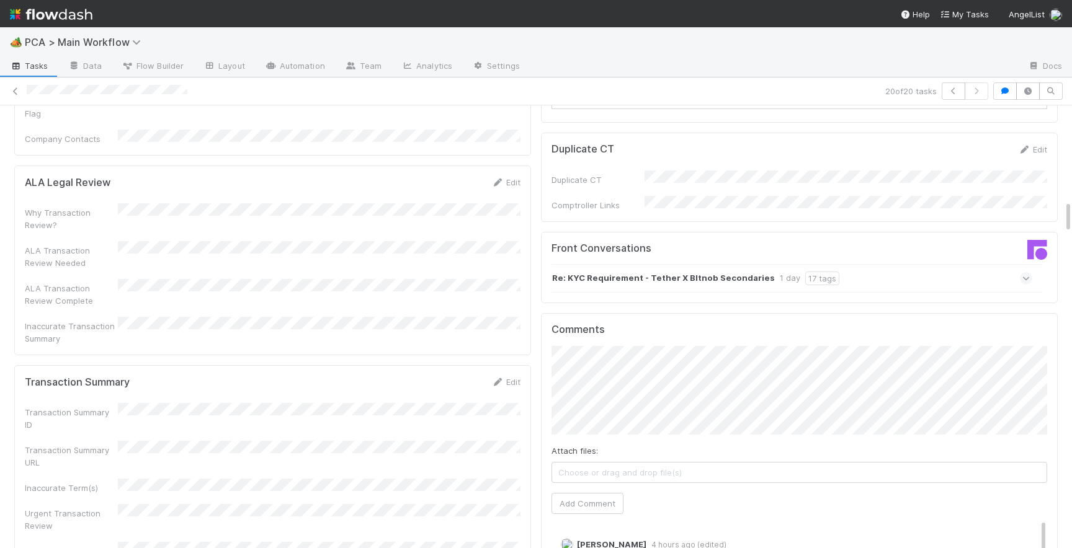
scroll to position [1323, 0]
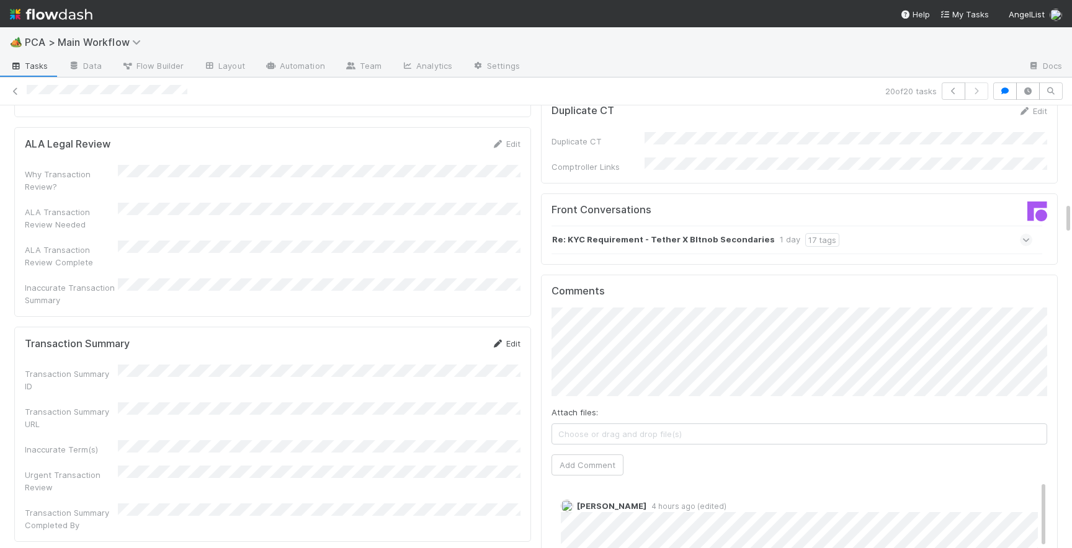
click at [504, 339] on link "Edit" at bounding box center [505, 344] width 29 height 10
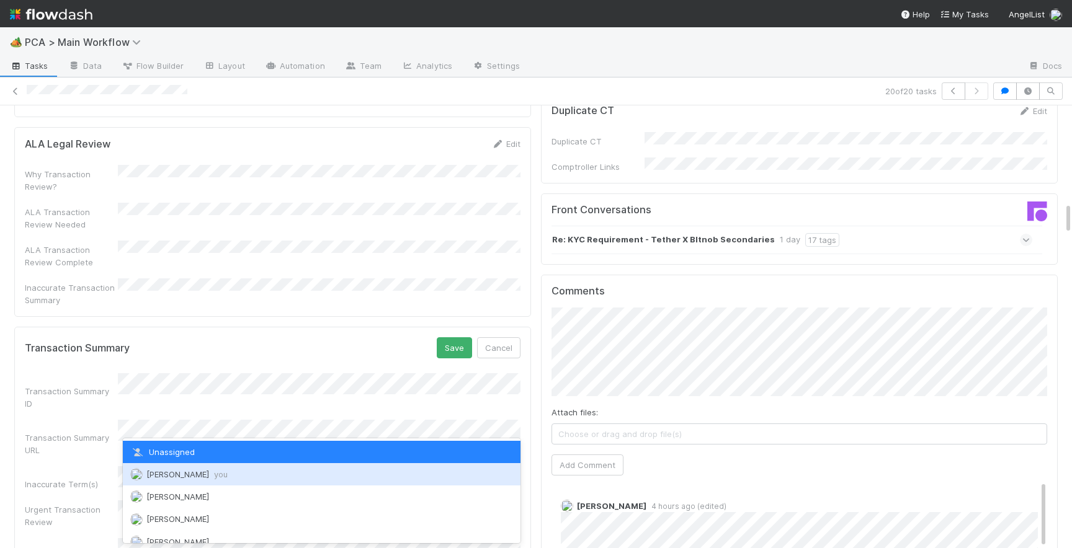
click at [214, 473] on span "you" at bounding box center [221, 474] width 14 height 10
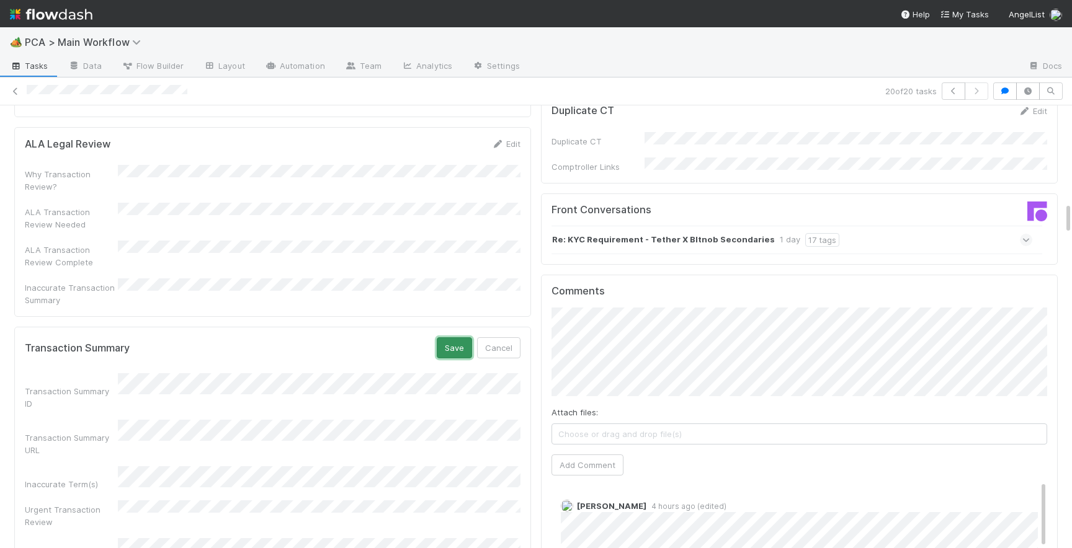
click at [443, 337] on button "Save" at bounding box center [454, 347] width 35 height 21
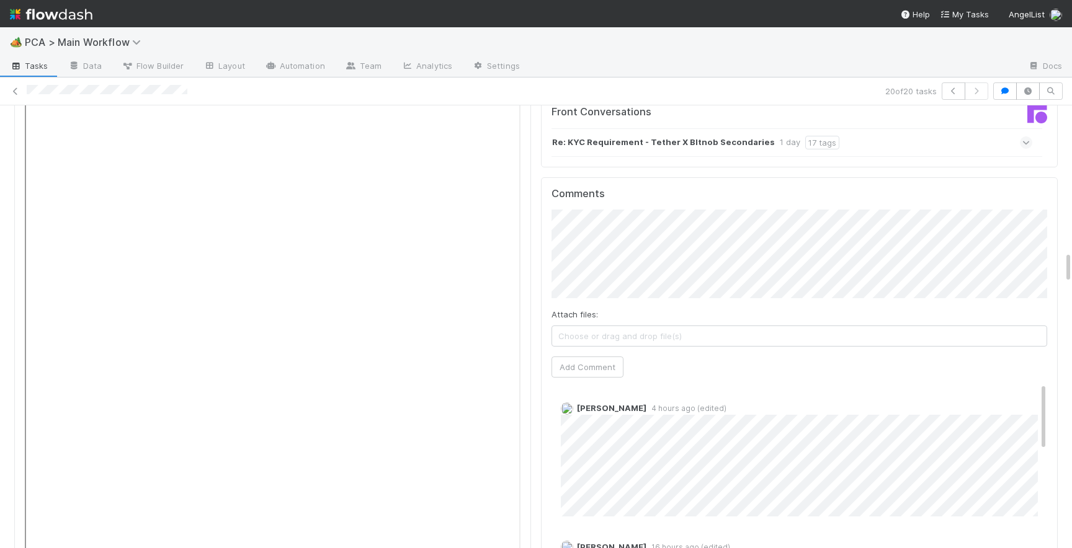
scroll to position [1918, 0]
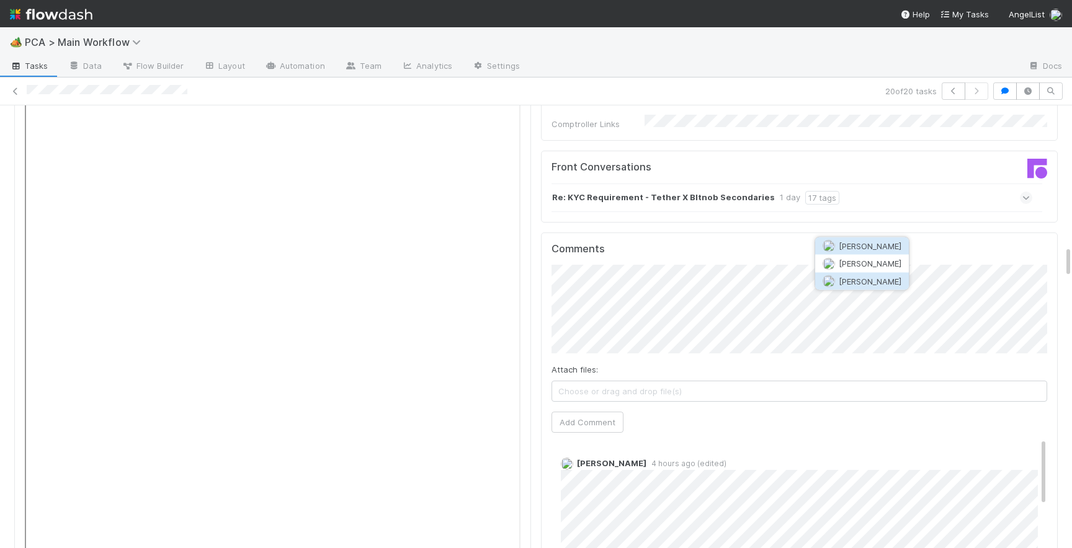
click at [866, 276] on span "[PERSON_NAME]" at bounding box center [869, 281] width 63 height 10
click at [585, 368] on div "Comments Attach files: Choose or drag and drop file(s) Add Comment [PERSON_NAME…" at bounding box center [799, 464] width 496 height 443
click at [580, 412] on button "Add Comment" at bounding box center [587, 422] width 72 height 21
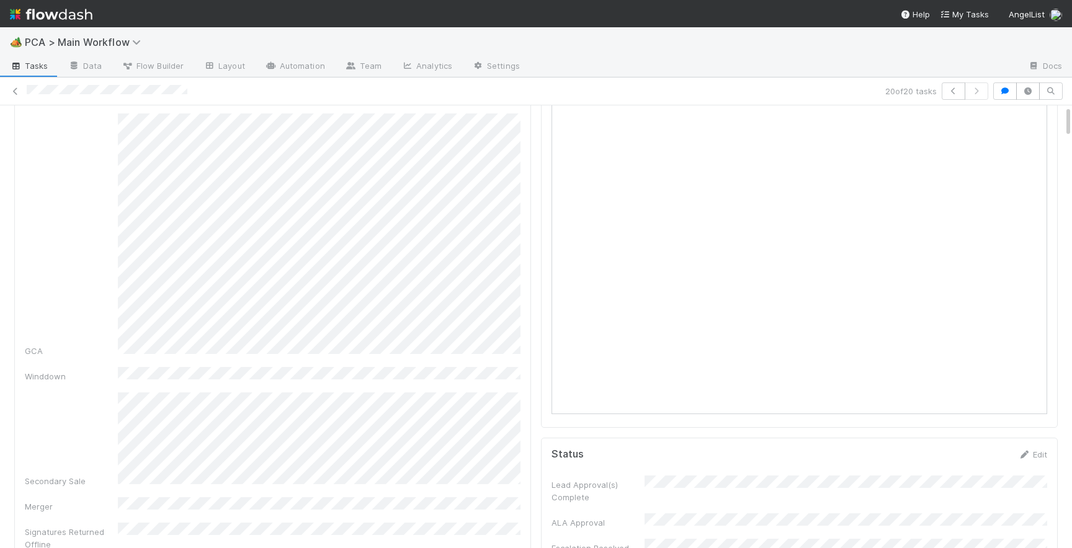
scroll to position [0, 0]
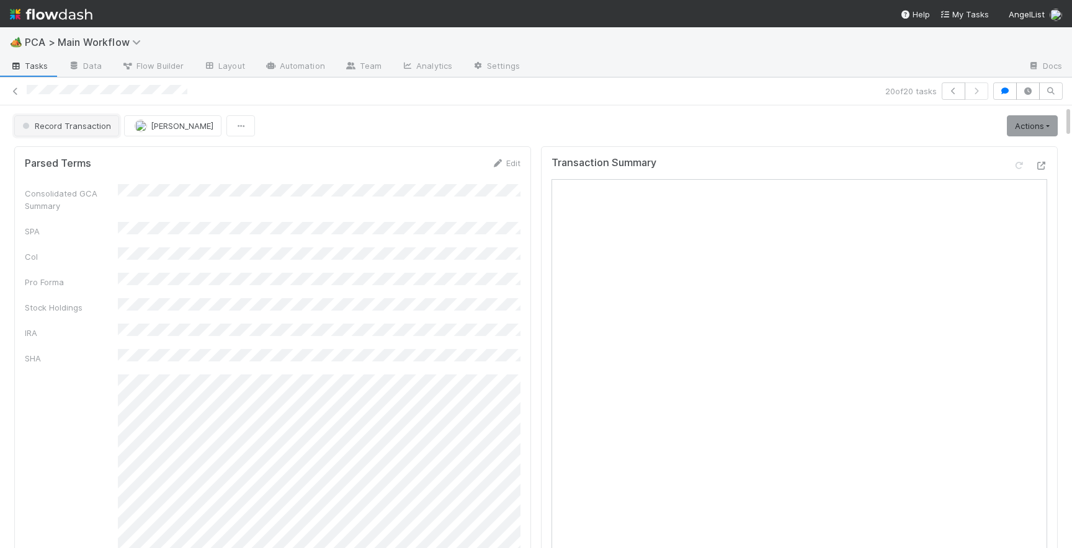
click at [79, 119] on button "Record Transaction" at bounding box center [66, 125] width 105 height 21
click at [86, 156] on div "[MEDICAL_DATA]" at bounding box center [97, 157] width 175 height 22
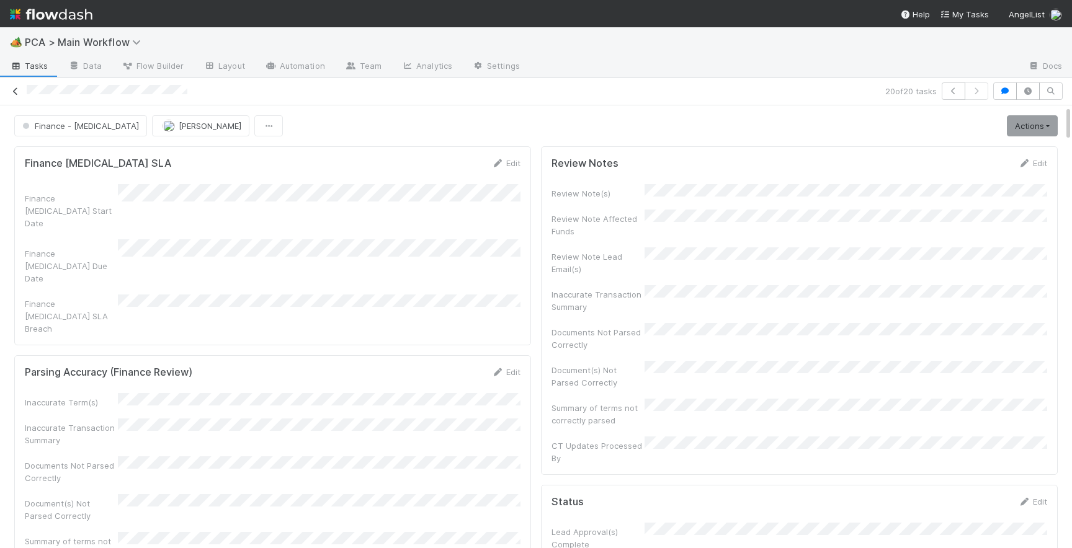
click at [14, 92] on icon at bounding box center [15, 91] width 12 height 8
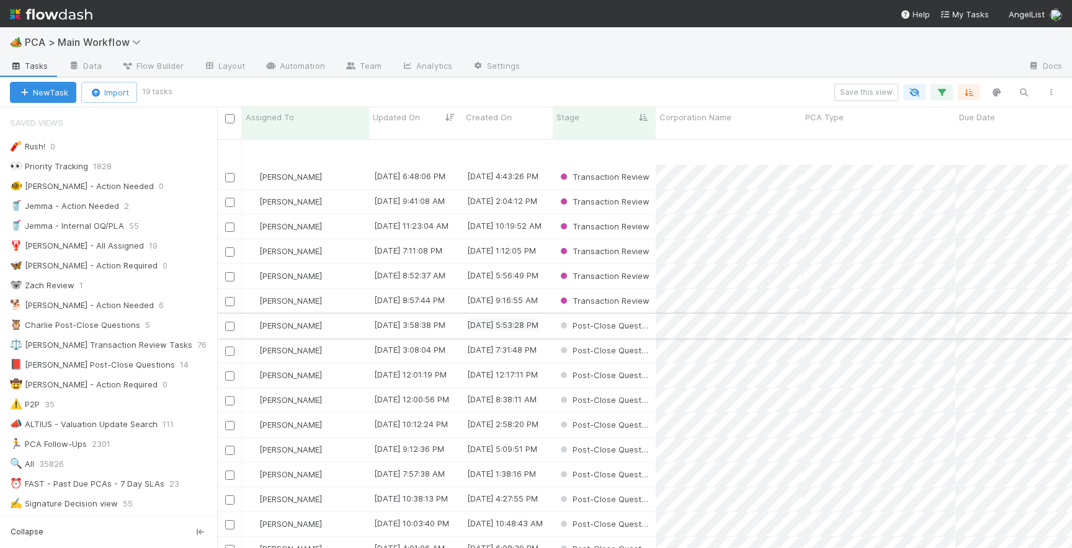
scroll to position [53, 0]
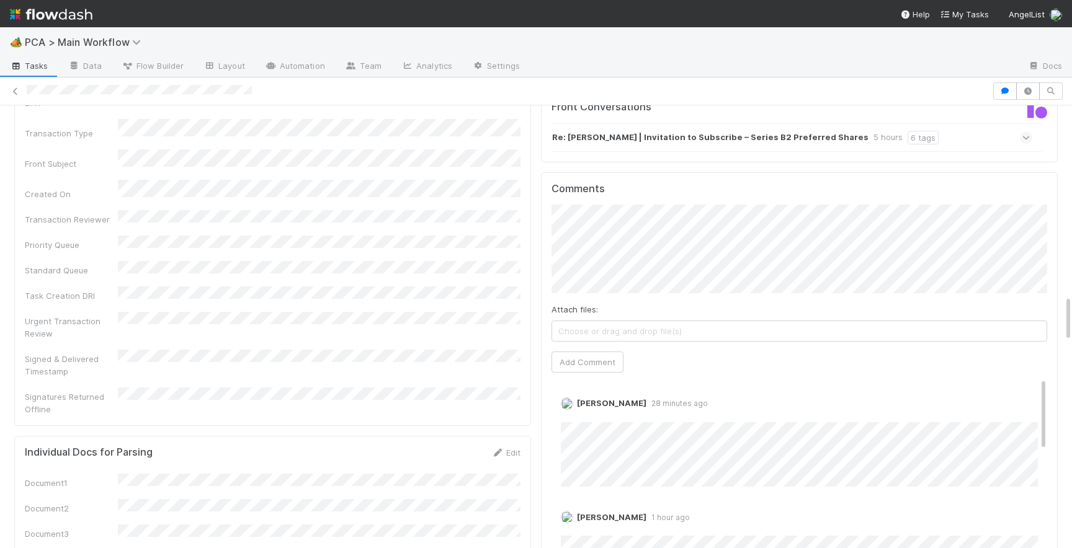
scroll to position [1806, 0]
